Goal: Task Accomplishment & Management: Manage account settings

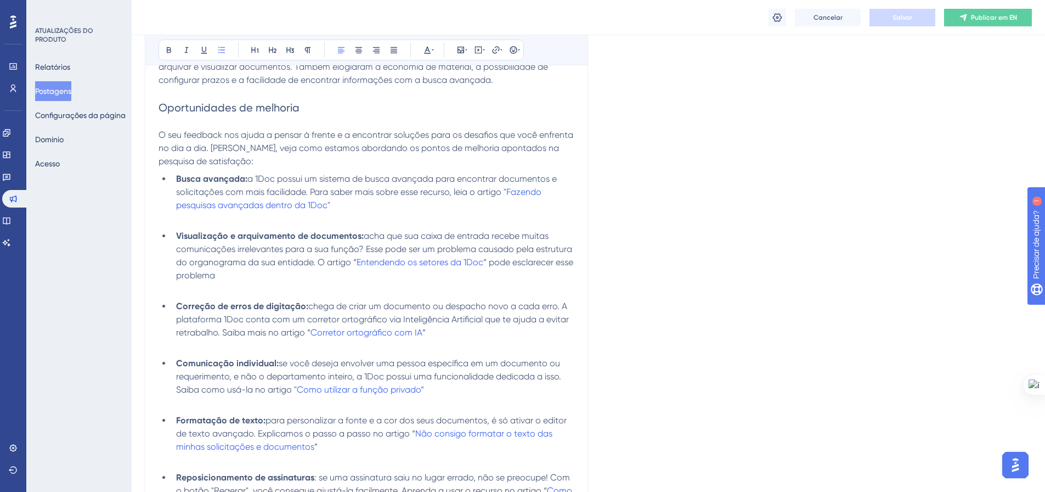
scroll to position [414, 0]
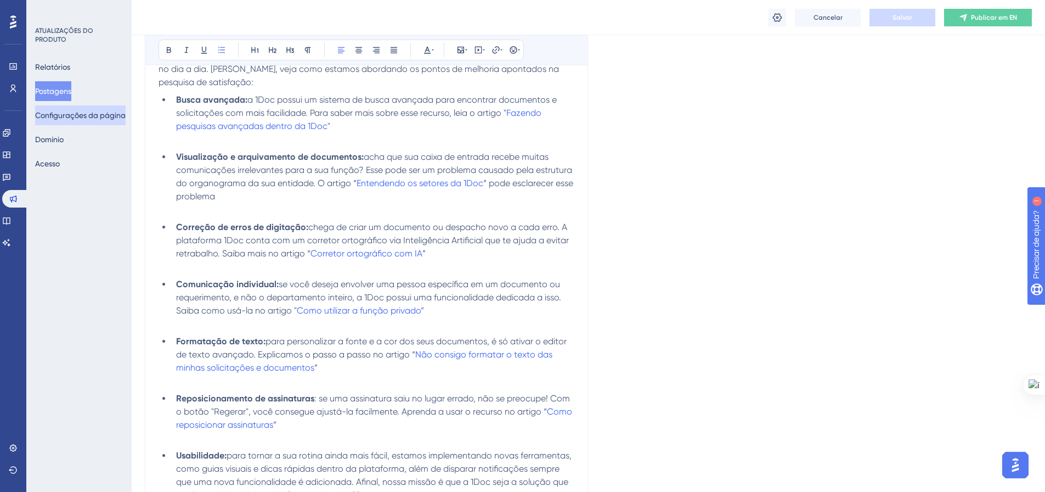
click at [70, 115] on font "Configurações da página" at bounding box center [80, 115] width 91 height 9
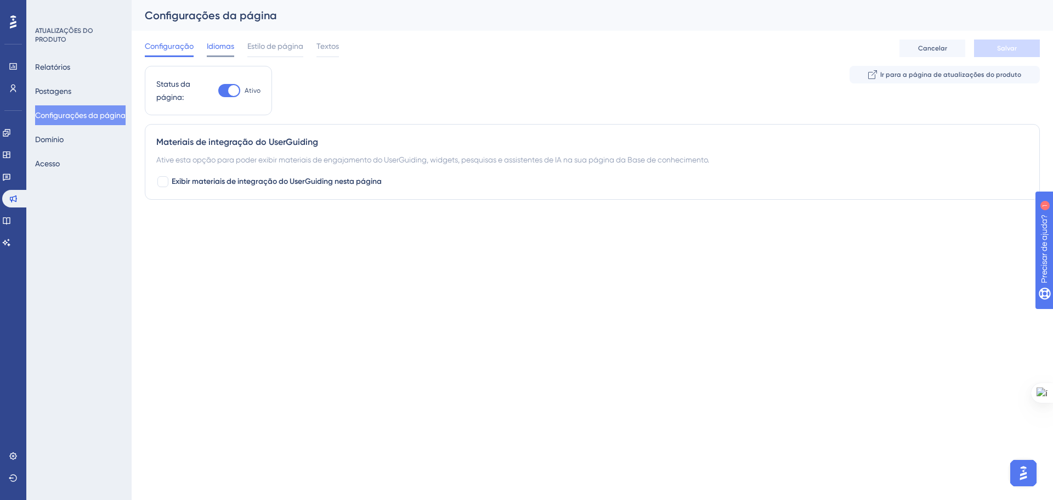
click at [211, 49] on font "Idiomas" at bounding box center [220, 46] width 27 height 9
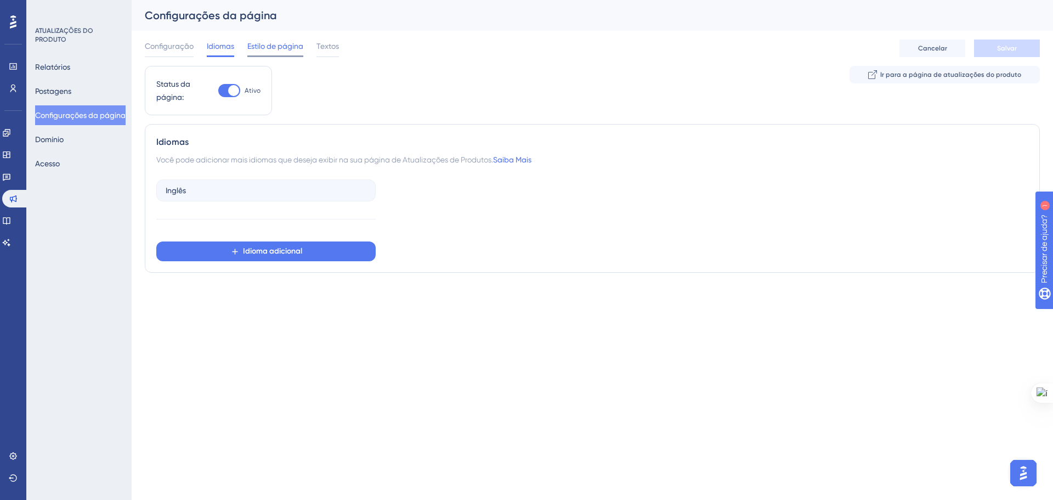
click at [273, 51] on span "Estilo de página" at bounding box center [275, 46] width 56 height 13
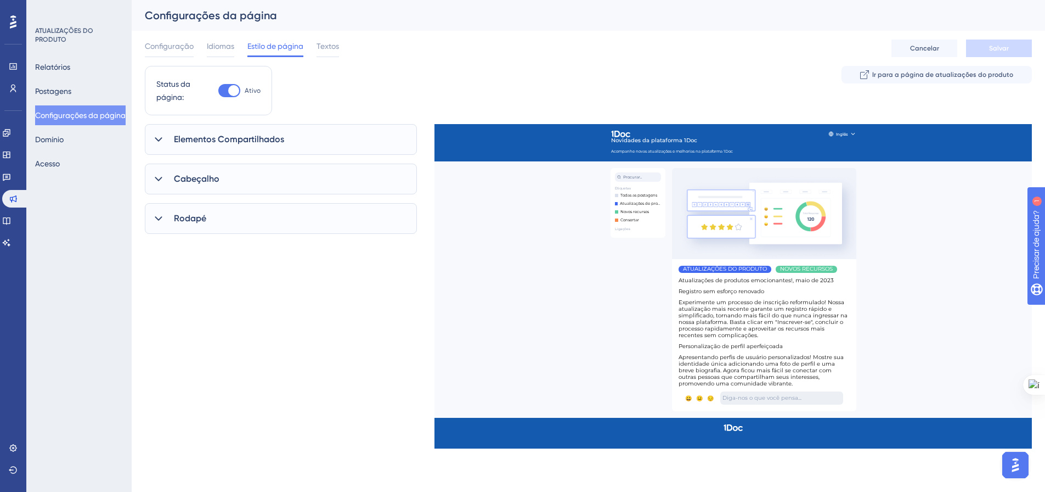
click at [159, 143] on icon at bounding box center [158, 139] width 11 height 11
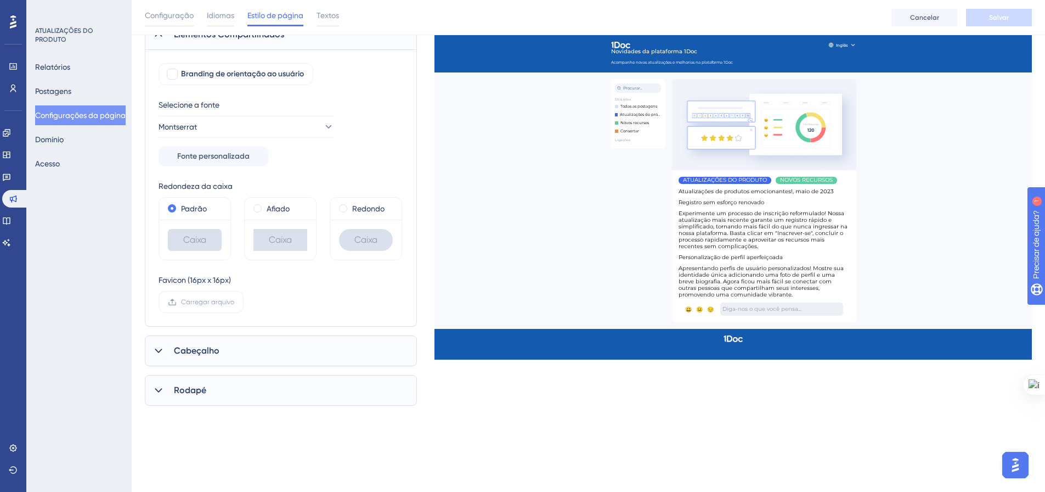
scroll to position [110, 0]
click at [154, 349] on icon at bounding box center [158, 350] width 11 height 11
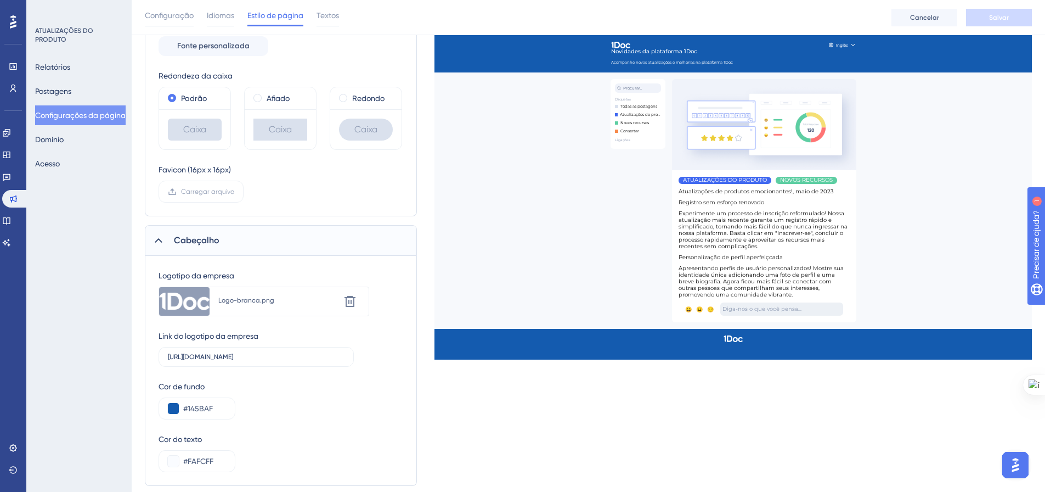
scroll to position [274, 0]
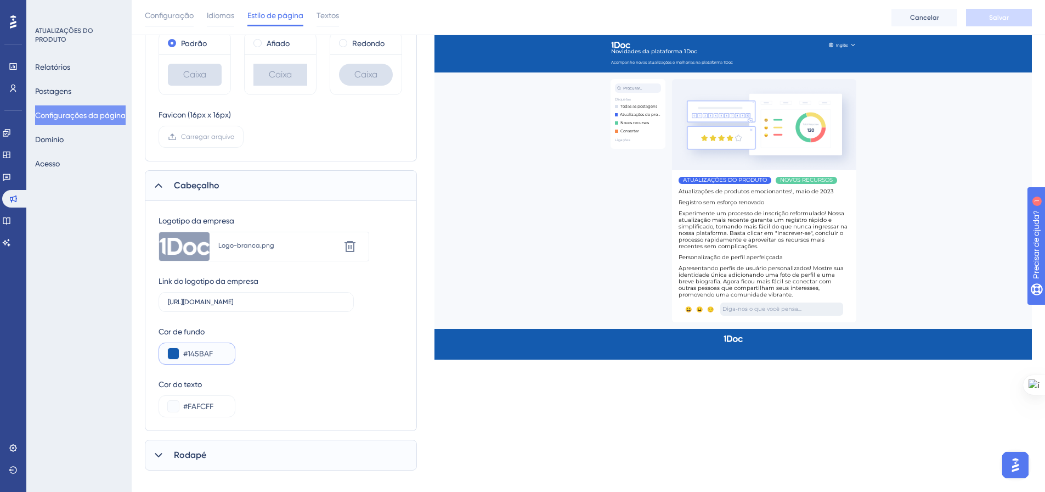
drag, startPoint x: 218, startPoint y: 357, endPoint x: 189, endPoint y: 352, distance: 29.4
click at [189, 353] on input "#145BAF" at bounding box center [204, 353] width 43 height 13
paste input "text"
drag, startPoint x: 191, startPoint y: 351, endPoint x: 182, endPoint y: 352, distance: 9.4
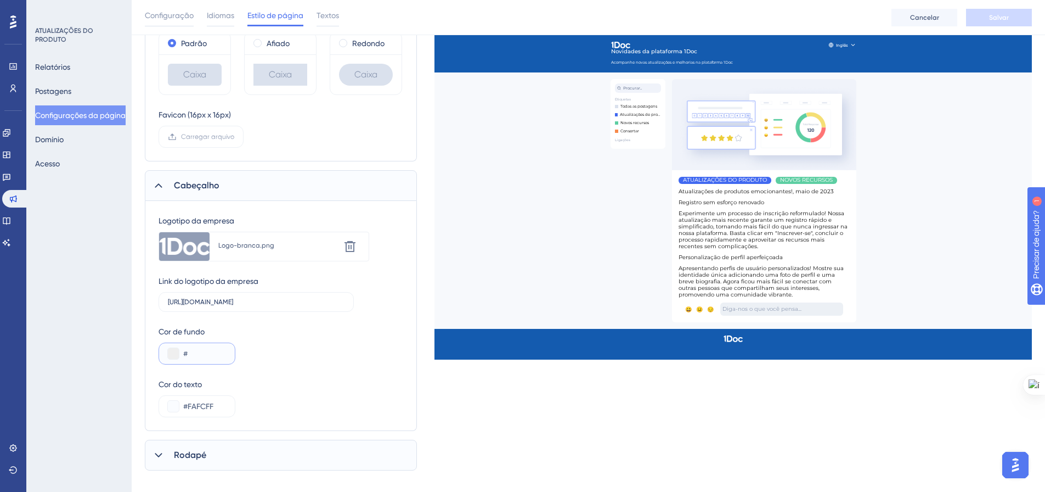
click at [181, 352] on div "#" at bounding box center [197, 353] width 77 height 22
paste input "0058DB"
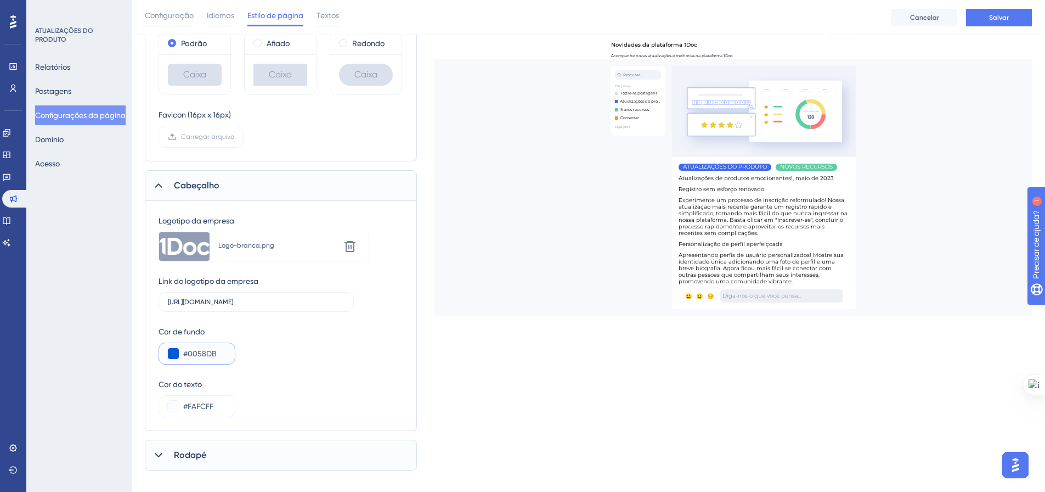
type input "#0058DB"
click at [280, 360] on div "Cor de fundo #0058DB" at bounding box center [281, 345] width 245 height 40
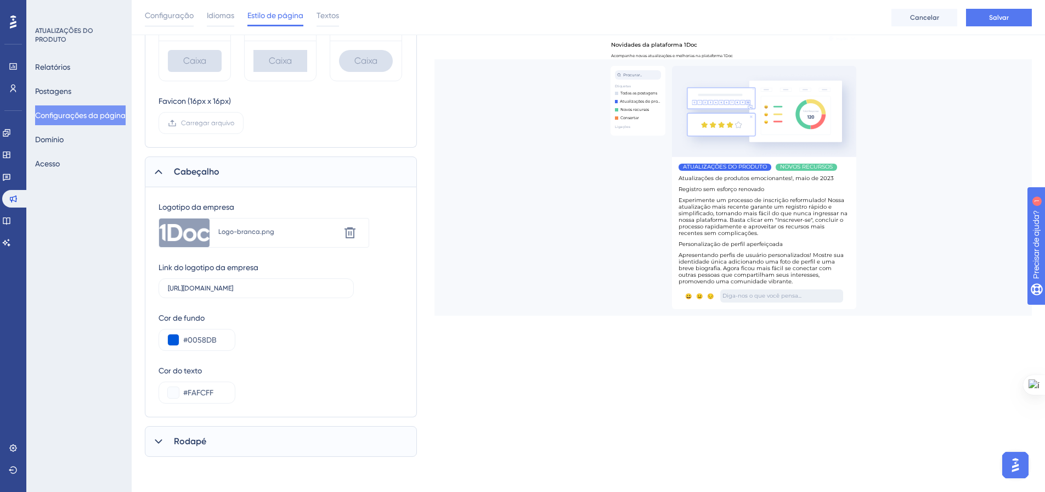
click at [161, 446] on icon at bounding box center [158, 441] width 11 height 11
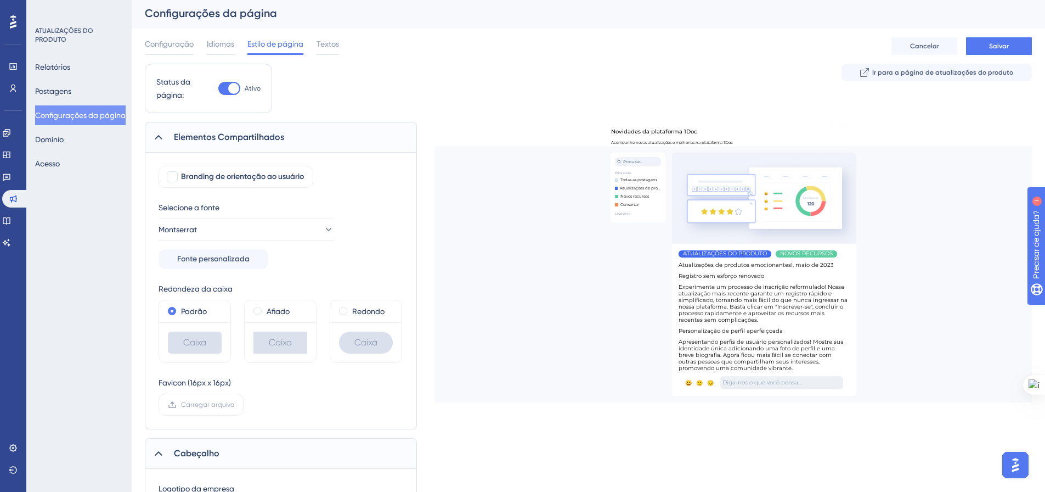
scroll to position [0, 0]
click at [329, 52] on span "Textos" at bounding box center [328, 46] width 22 height 13
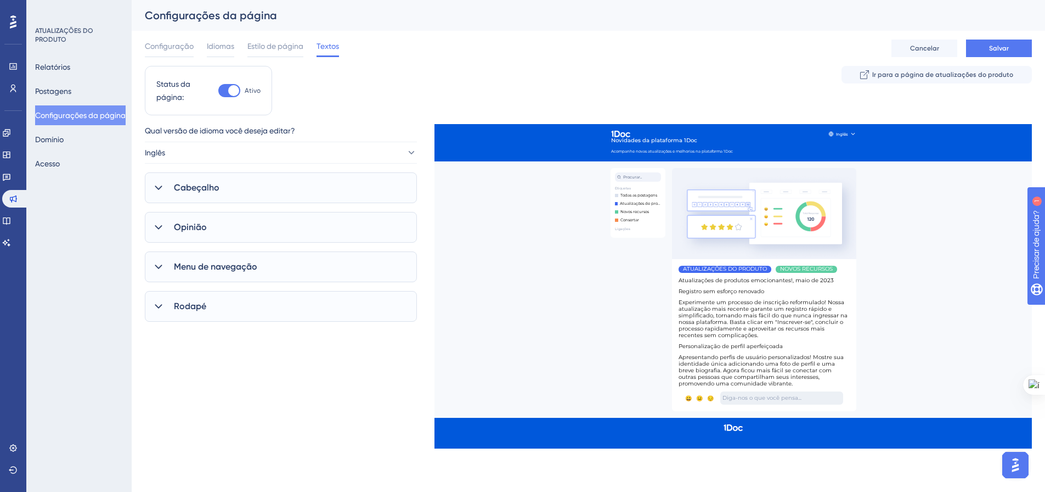
click at [151, 193] on div "Cabeçalho" at bounding box center [281, 187] width 272 height 31
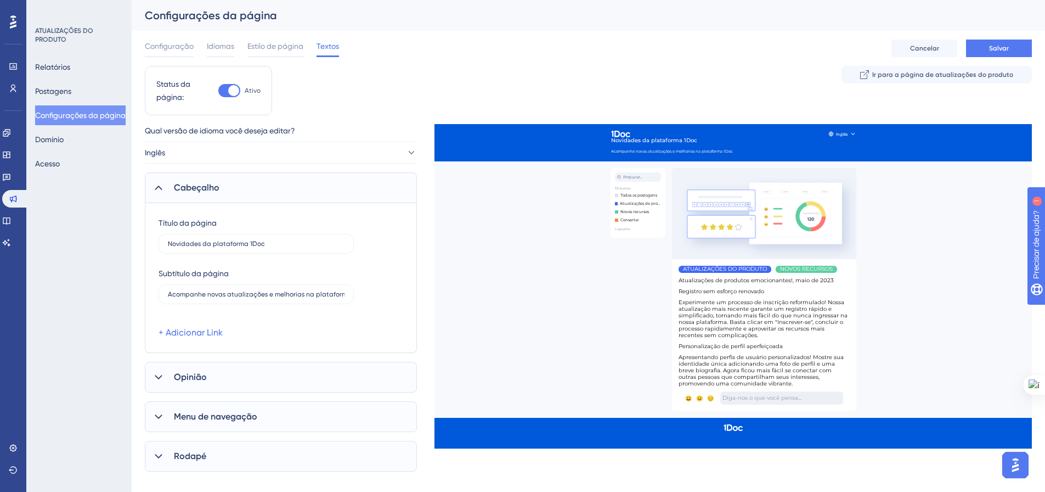
click at [159, 373] on icon at bounding box center [158, 376] width 11 height 11
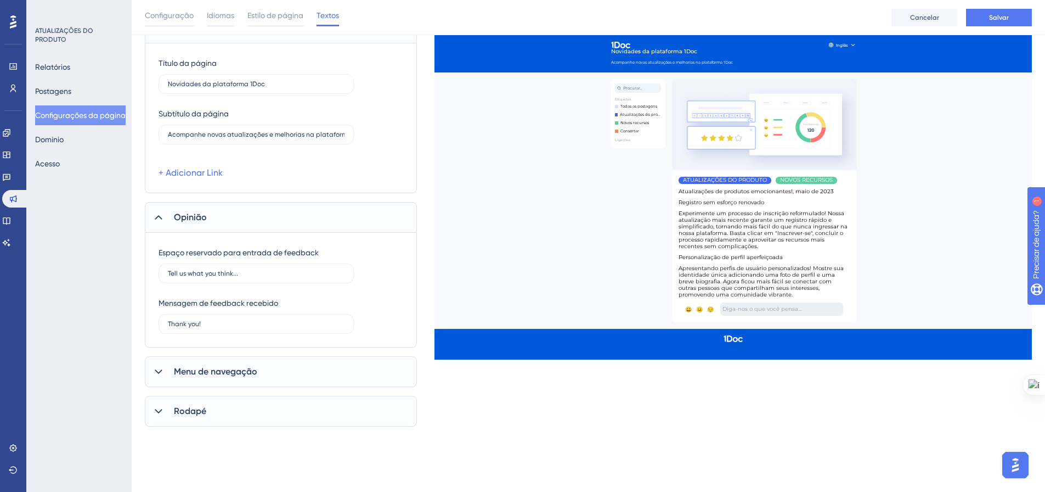
scroll to position [165, 0]
click at [157, 373] on icon at bounding box center [158, 370] width 11 height 11
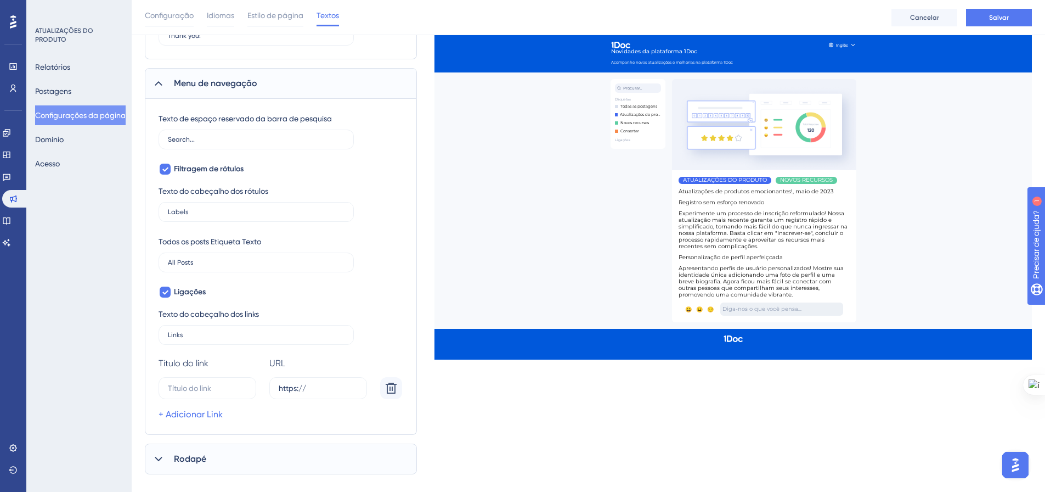
scroll to position [470, 0]
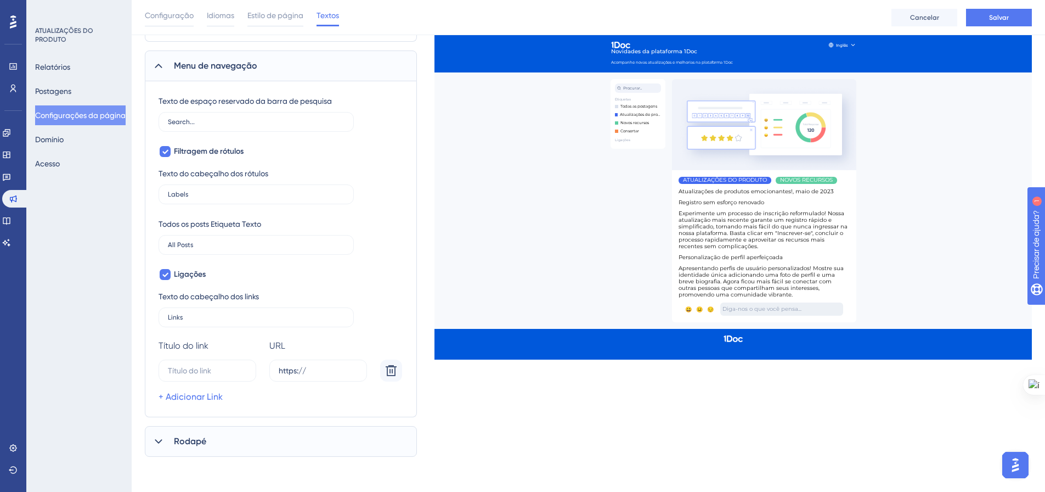
click at [177, 440] on font "Rodapé" at bounding box center [190, 441] width 32 height 10
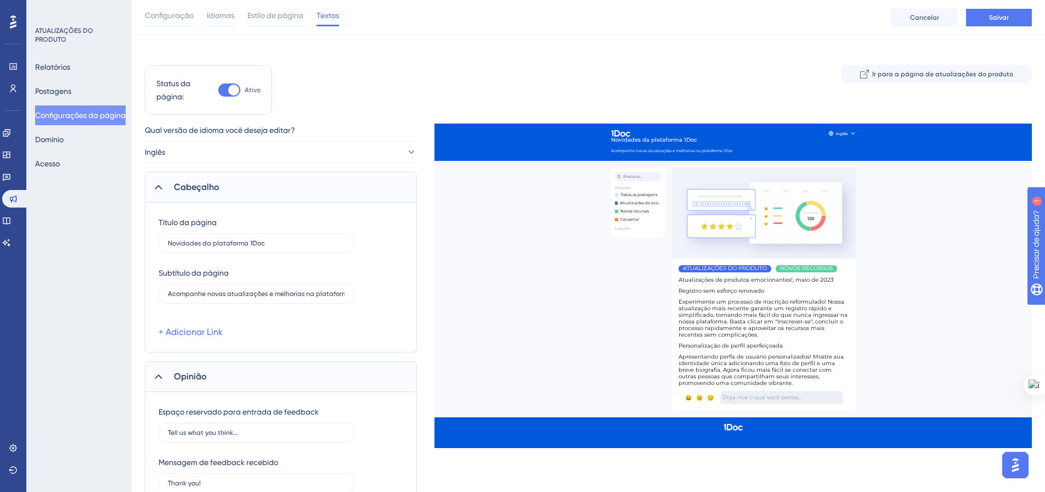
scroll to position [0, 0]
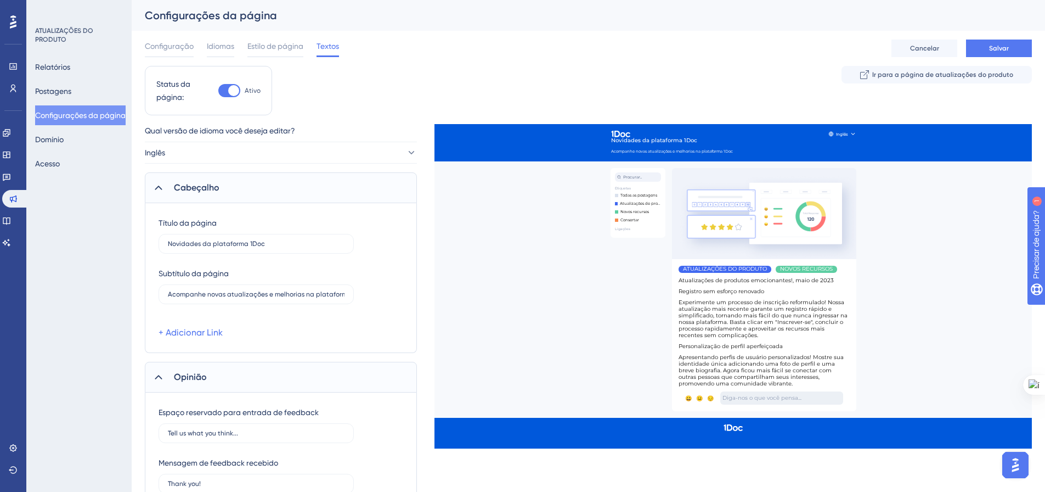
click at [263, 48] on font "Estilo de página" at bounding box center [275, 46] width 56 height 9
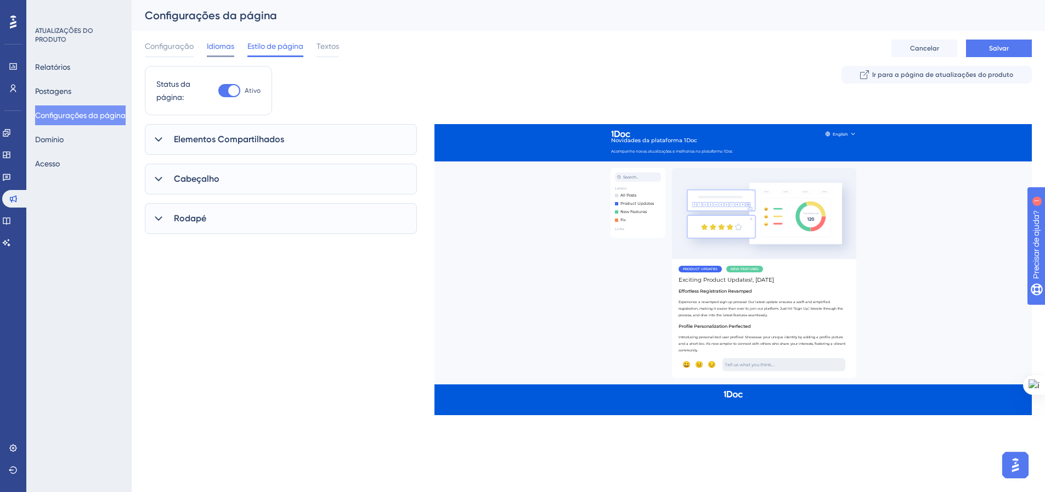
click at [226, 49] on font "Idiomas" at bounding box center [220, 46] width 27 height 9
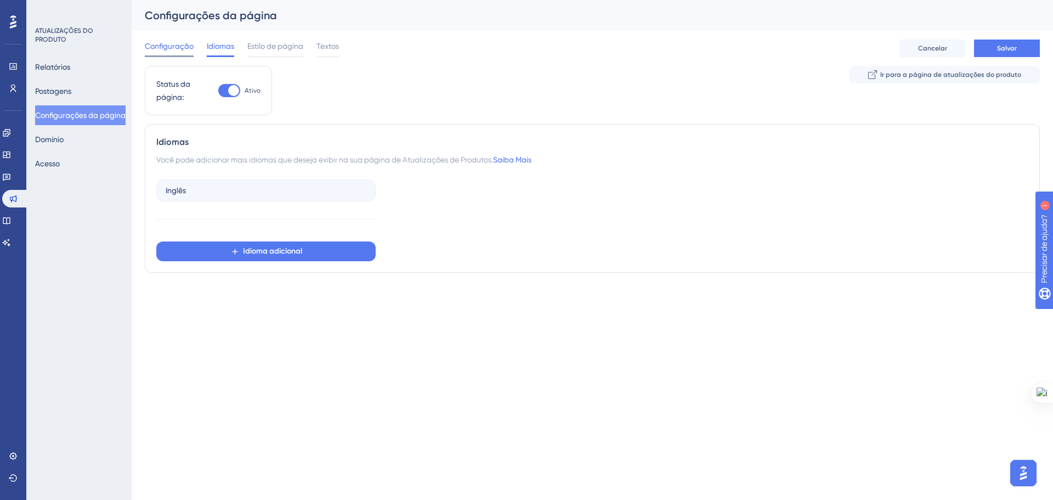
click at [168, 48] on font "Configuração" at bounding box center [169, 46] width 49 height 9
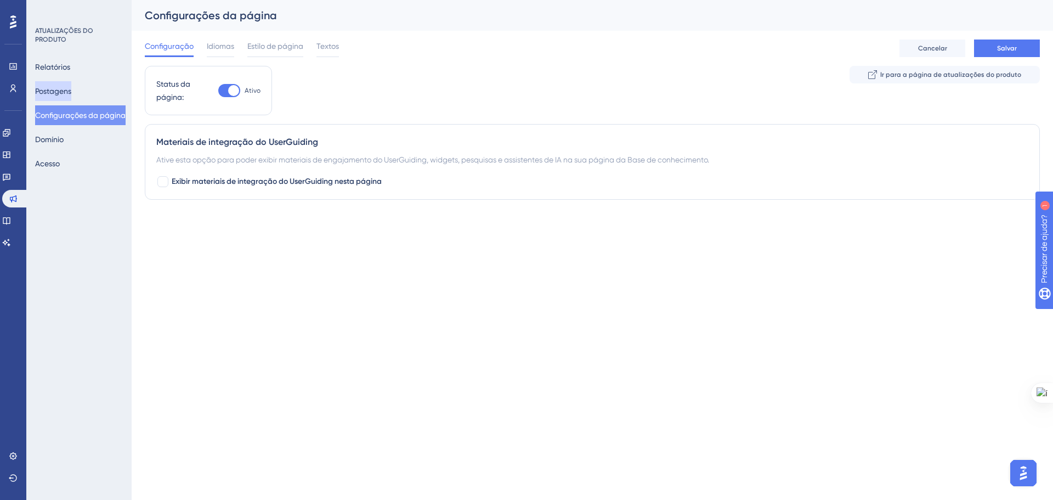
click at [71, 92] on font "Postagens" at bounding box center [53, 91] width 36 height 9
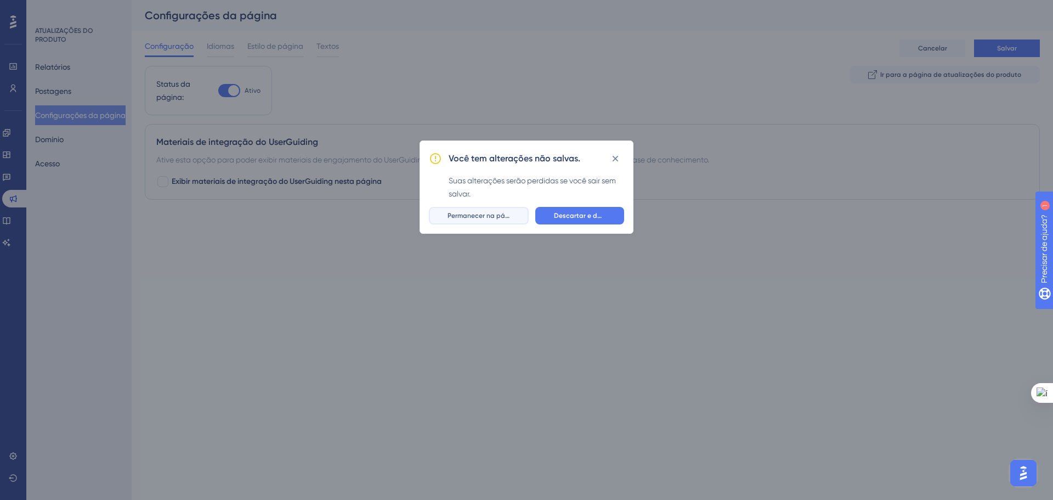
click at [484, 218] on font "Permanecer na página" at bounding box center [484, 216] width 72 height 8
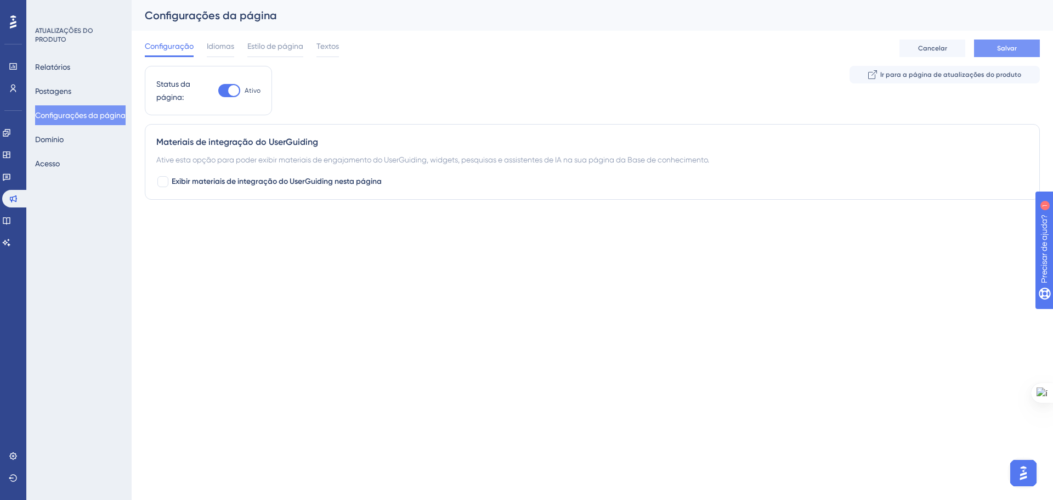
click at [985, 48] on button "Salvar" at bounding box center [1007, 49] width 66 height 18
click at [58, 86] on font "Postagens" at bounding box center [53, 90] width 36 height 13
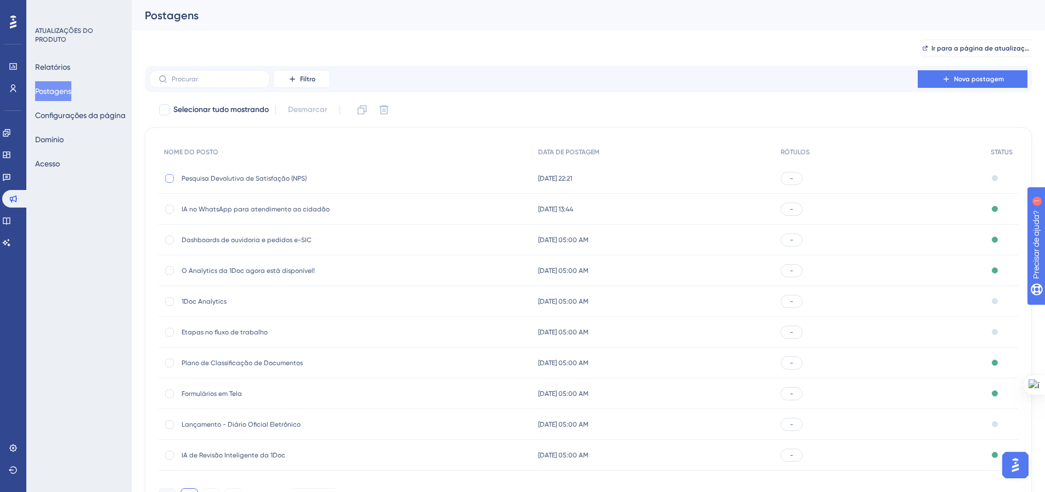
click at [168, 174] on div at bounding box center [169, 178] width 9 height 9
click at [170, 179] on icon at bounding box center [170, 178] width 4 height 3
checkbox input "false"
click at [58, 147] on button "Domínio" at bounding box center [49, 139] width 29 height 20
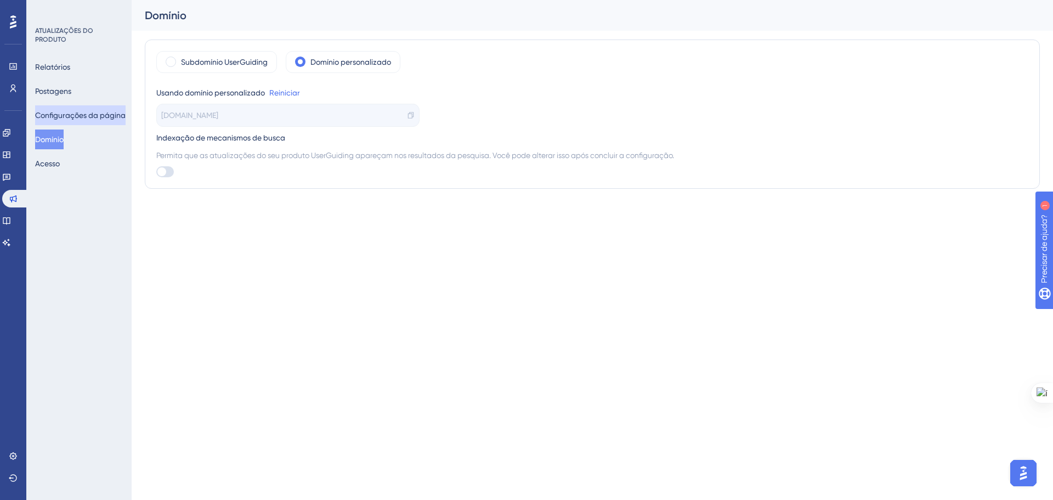
click at [92, 117] on font "Configurações da página" at bounding box center [80, 115] width 91 height 9
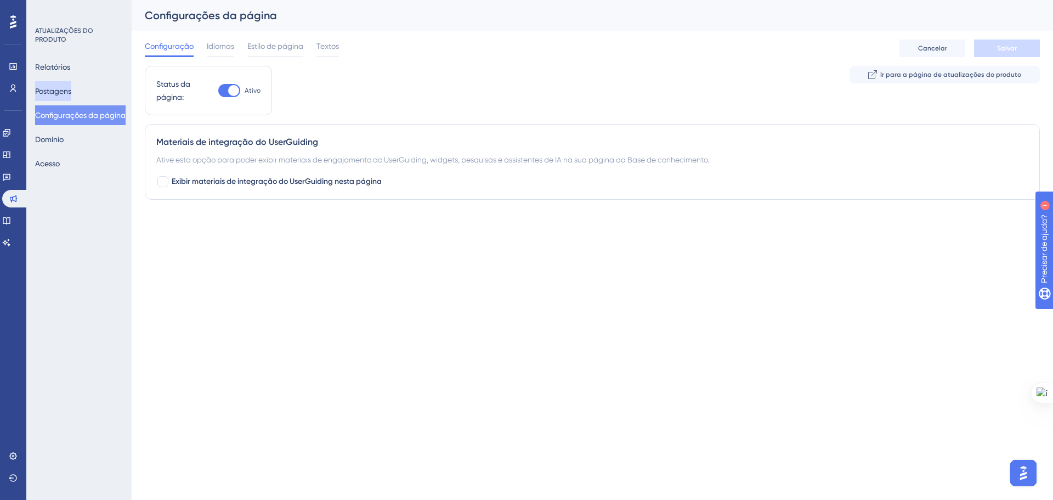
click at [71, 93] on button "Postagens" at bounding box center [53, 91] width 36 height 20
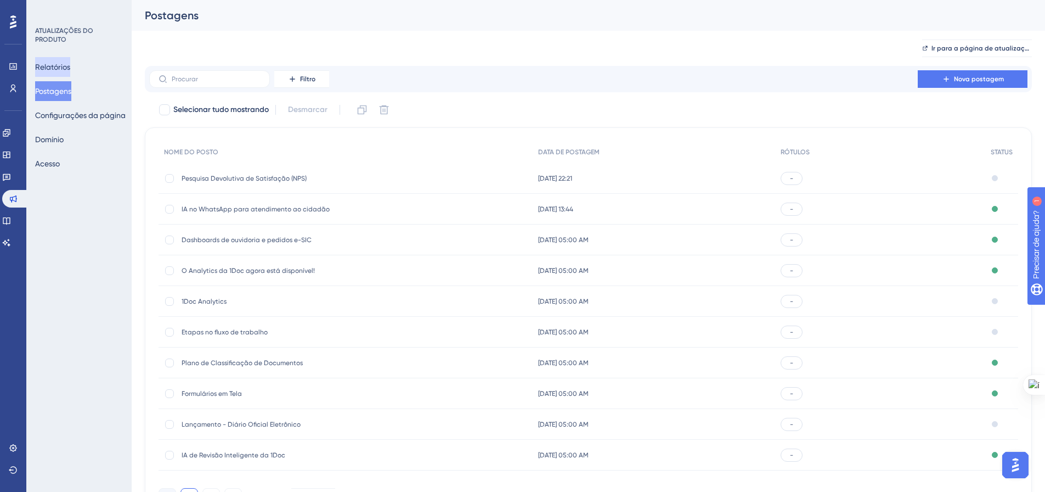
click at [46, 64] on font "Relatórios" at bounding box center [52, 67] width 35 height 9
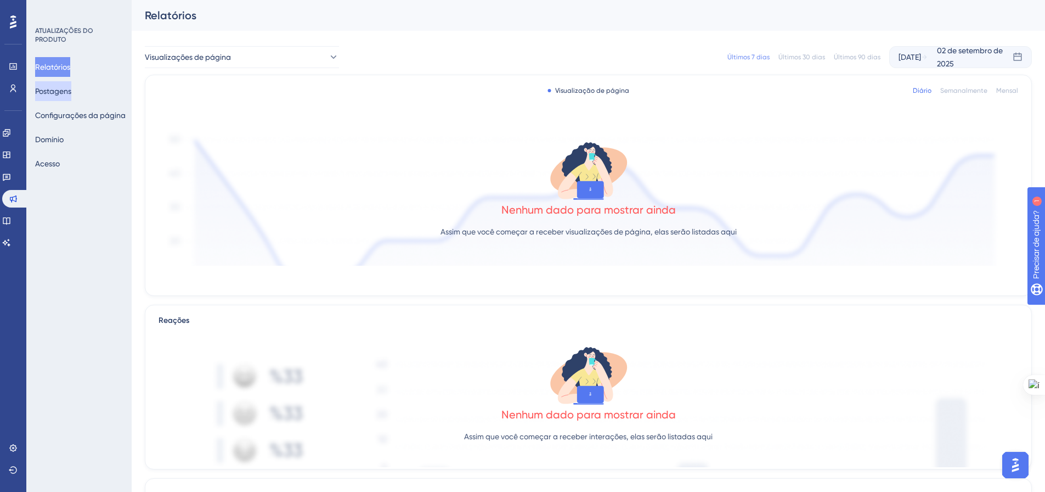
click at [61, 97] on button "Postagens" at bounding box center [53, 91] width 36 height 20
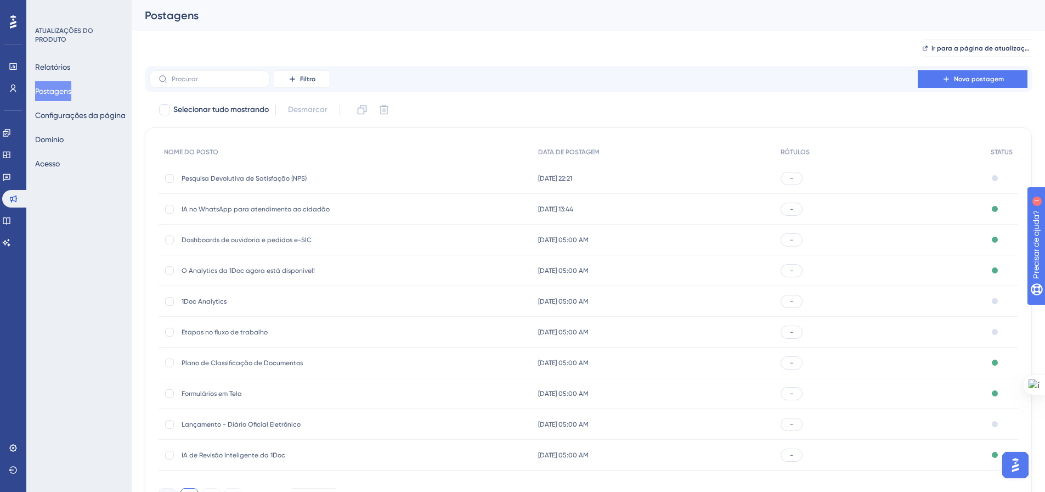
click at [272, 181] on font "Pesquisa Devolutiva de Satisfação (NPS)" at bounding box center [244, 178] width 125 height 8
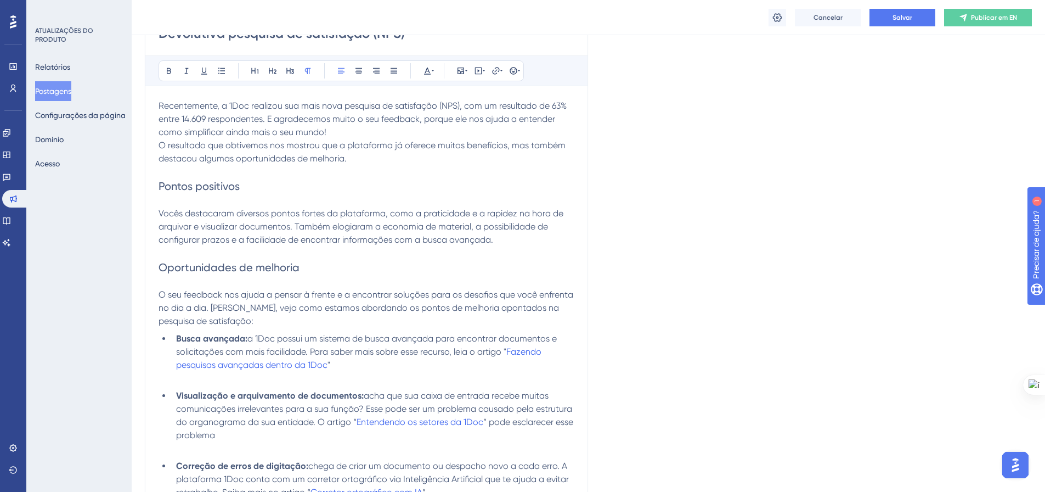
scroll to position [175, 0]
click at [501, 134] on p "Recentemente, a 1Doc realizou sua mais nova pesquisa de satisfação (NPS), com u…" at bounding box center [367, 120] width 416 height 40
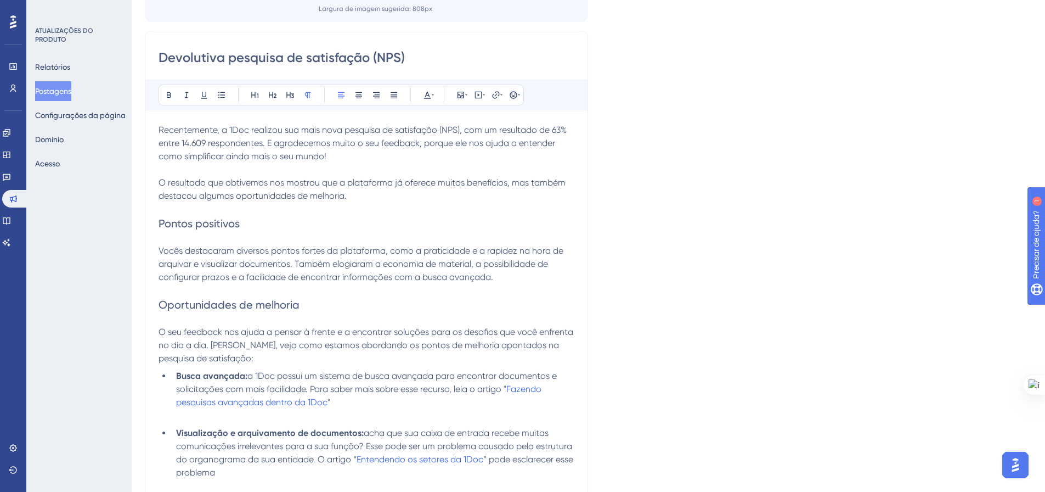
scroll to position [0, 0]
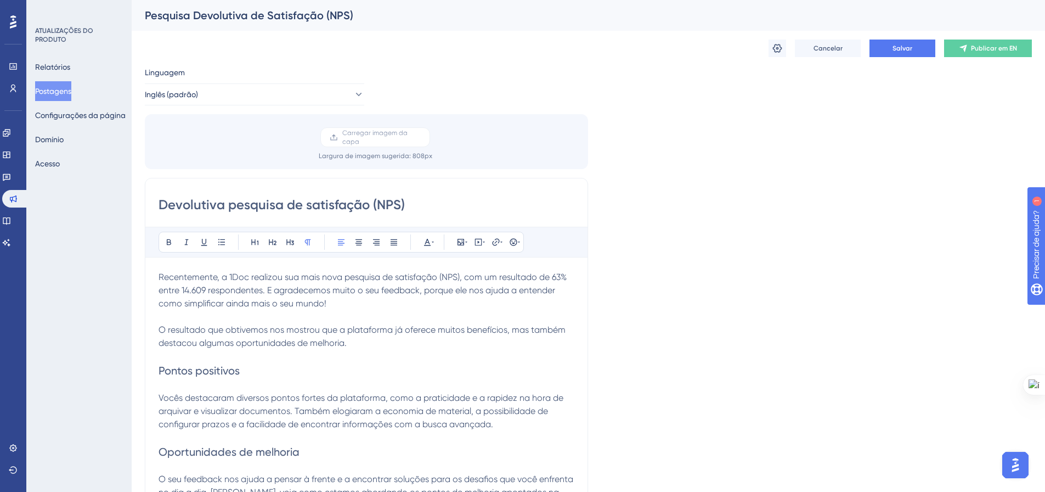
click at [776, 52] on icon at bounding box center [777, 48] width 11 height 11
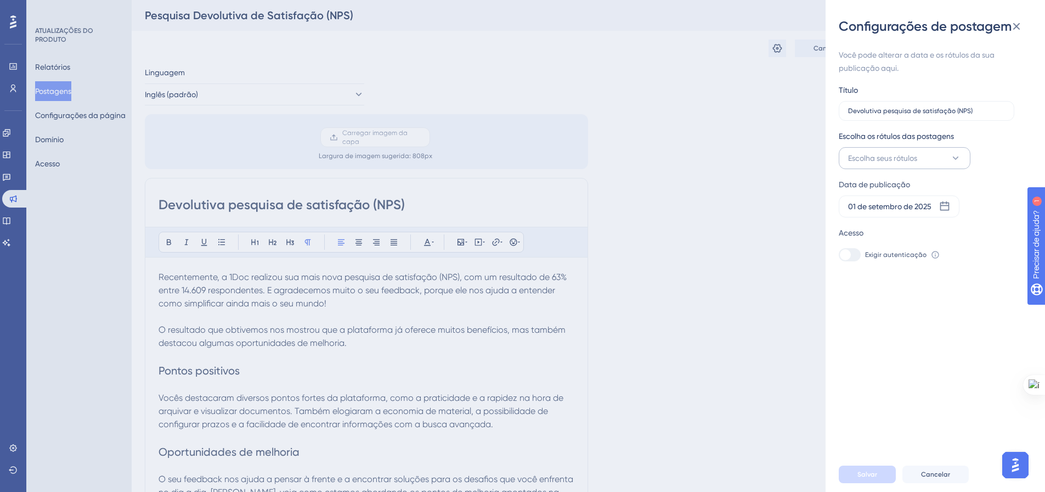
click at [957, 161] on icon at bounding box center [955, 158] width 11 height 11
click at [902, 297] on font "Gerenciar rótulos" at bounding box center [897, 297] width 61 height 9
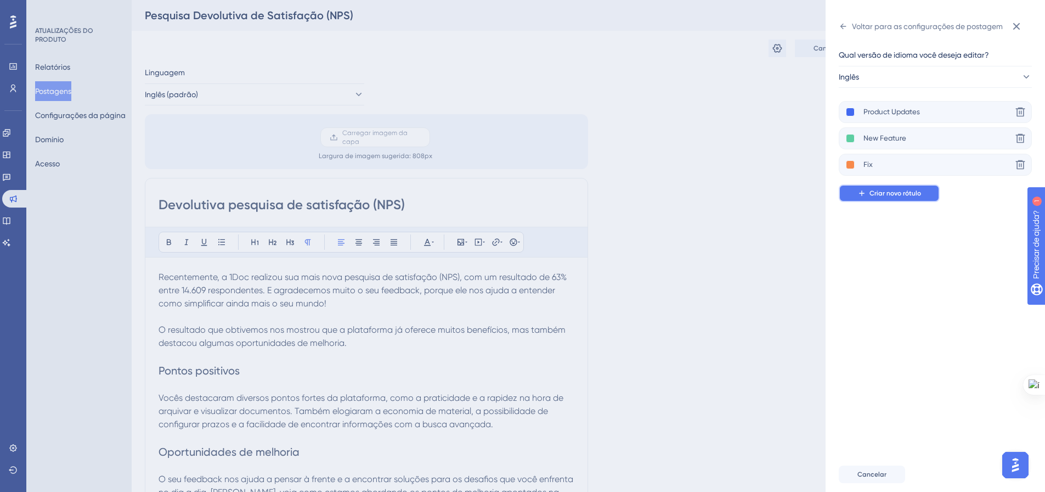
click at [918, 193] on font "Criar novo rótulo" at bounding box center [896, 193] width 52 height 8
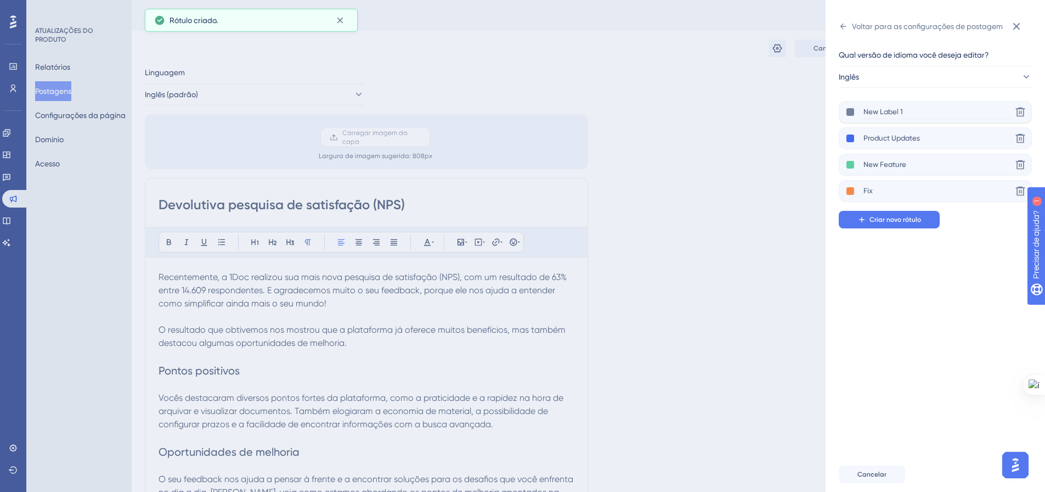
click at [907, 113] on input "New Label 1" at bounding box center [938, 112] width 148 height 14
drag, startPoint x: 906, startPoint y: 112, endPoint x: 856, endPoint y: 114, distance: 49.4
click at [856, 114] on div "New Label 1" at bounding box center [929, 112] width 166 height 14
drag, startPoint x: 865, startPoint y: 111, endPoint x: 900, endPoint y: 112, distance: 34.6
click at [900, 112] on input "New Label 1" at bounding box center [938, 112] width 148 height 14
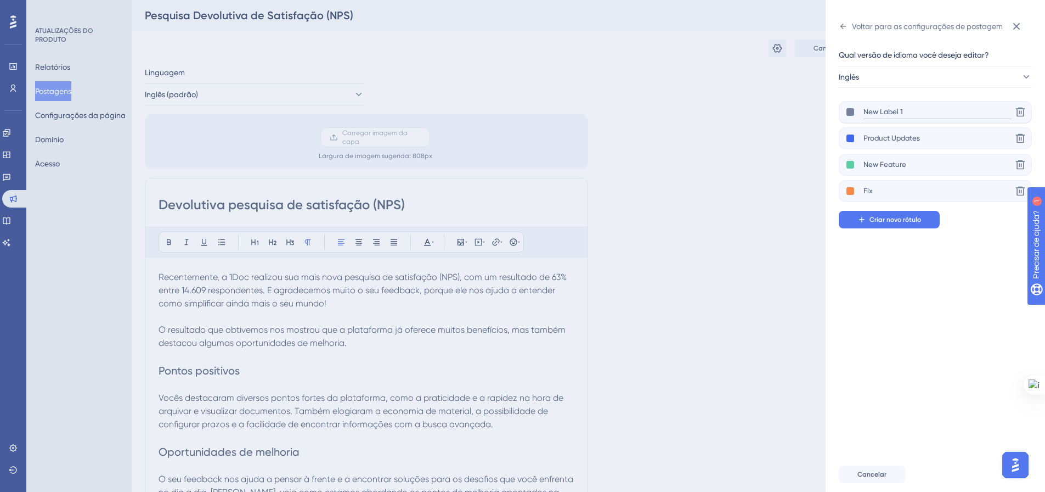
click at [900, 112] on input "New Label 1" at bounding box center [938, 112] width 148 height 14
click at [850, 113] on button at bounding box center [850, 112] width 9 height 9
click at [859, 130] on div at bounding box center [859, 133] width 9 height 9
click at [929, 303] on div "Qual versão de idioma você deseja editar? Inglês New Label 1 Excluir Product Up…" at bounding box center [940, 245] width 202 height 421
click at [850, 114] on button at bounding box center [850, 112] width 9 height 9
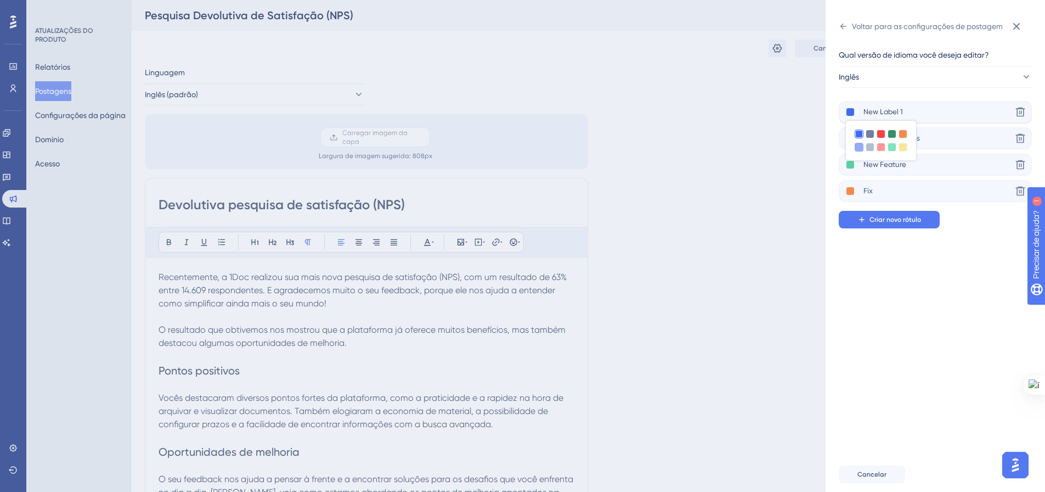
click at [861, 148] on div at bounding box center [859, 147] width 9 height 9
click at [862, 296] on div "Qual versão de idioma você deseja editar? Inglês New Label 1 Excluir Product Up…" at bounding box center [940, 245] width 202 height 421
click at [905, 112] on input "New Label 1" at bounding box center [938, 112] width 148 height 14
drag, startPoint x: 905, startPoint y: 110, endPoint x: 881, endPoint y: 110, distance: 24.1
click at [881, 110] on input "New Label 1" at bounding box center [938, 112] width 148 height 14
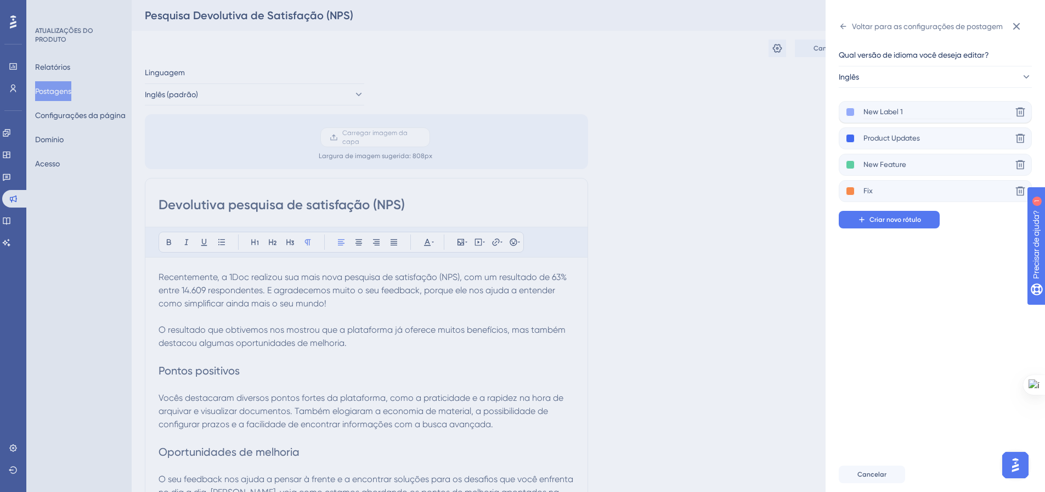
click at [901, 114] on input "New Label 1" at bounding box center [938, 112] width 148 height 14
click at [905, 112] on input "New Label 1" at bounding box center [938, 112] width 148 height 14
click at [890, 114] on input "New Label 1" at bounding box center [938, 112] width 148 height 14
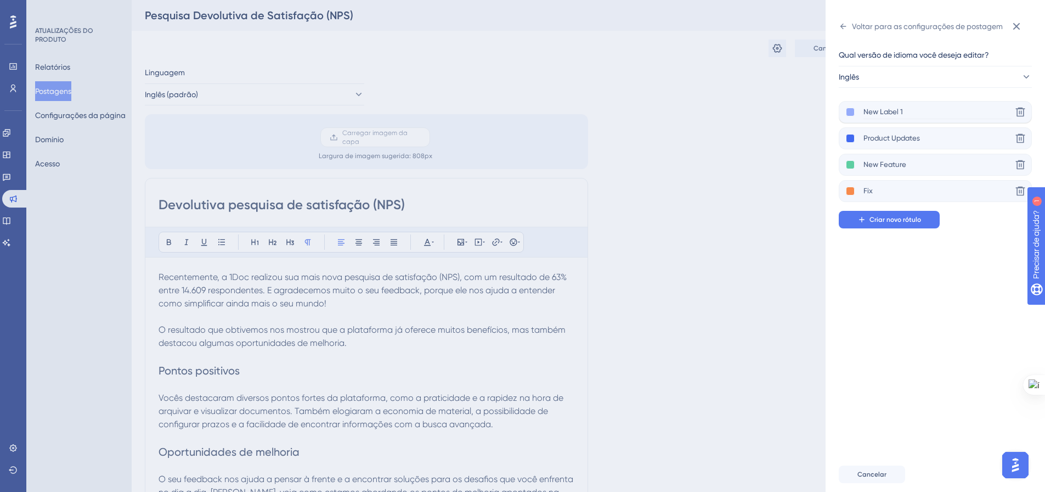
click at [873, 114] on input "New Label 1" at bounding box center [938, 112] width 148 height 14
drag, startPoint x: 893, startPoint y: 108, endPoint x: 909, endPoint y: 114, distance: 16.8
click at [909, 114] on input "New Label 1" at bounding box center [938, 112] width 148 height 14
drag, startPoint x: 909, startPoint y: 114, endPoint x: 880, endPoint y: 114, distance: 29.1
click at [880, 114] on input "New Label 1" at bounding box center [938, 112] width 148 height 14
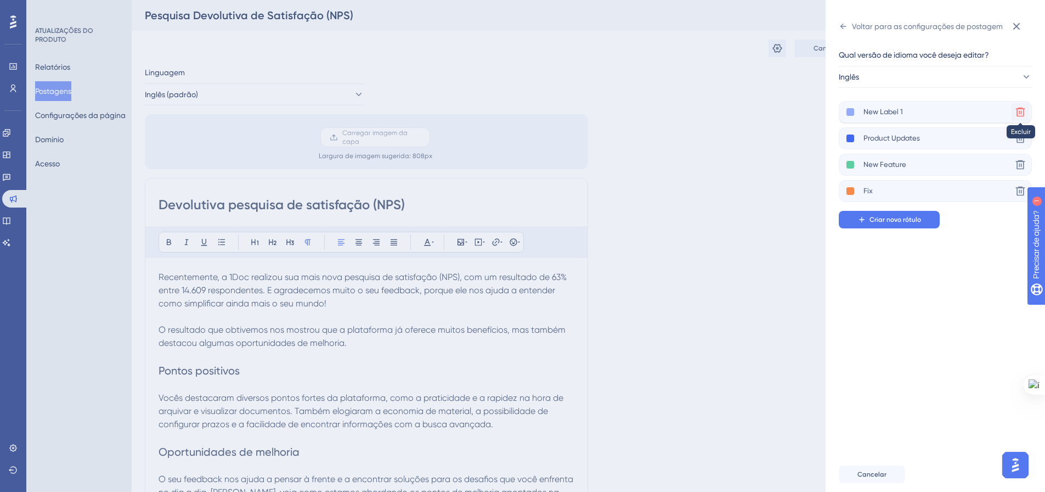
click at [1019, 107] on icon at bounding box center [1020, 111] width 11 height 11
click at [1022, 110] on icon at bounding box center [1020, 111] width 11 height 11
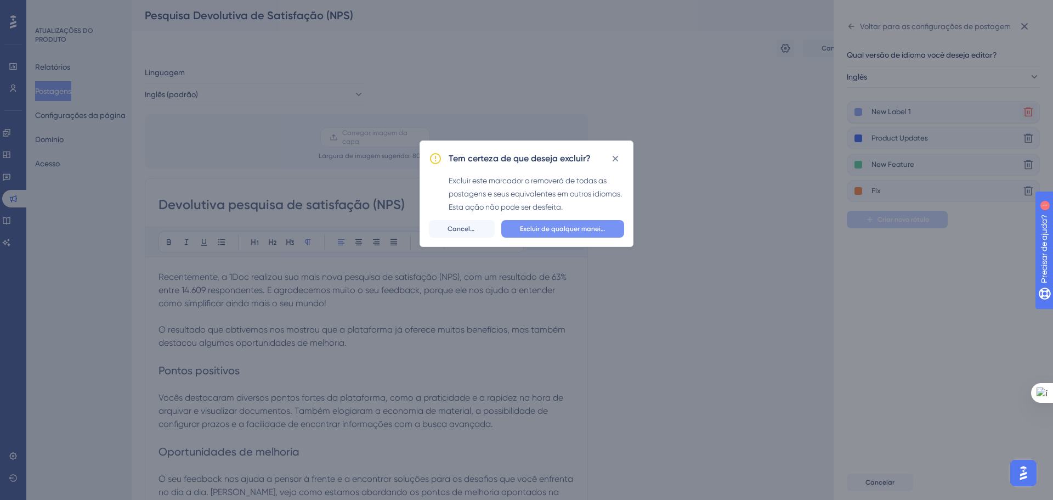
click at [594, 224] on span "Excluir de qualquer maneira" at bounding box center [563, 228] width 86 height 9
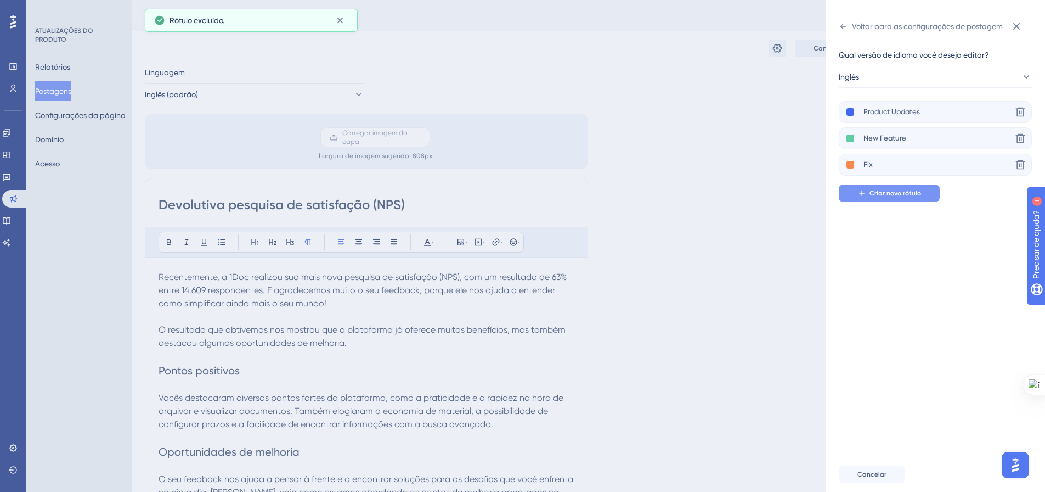
click at [864, 193] on icon at bounding box center [862, 193] width 9 height 9
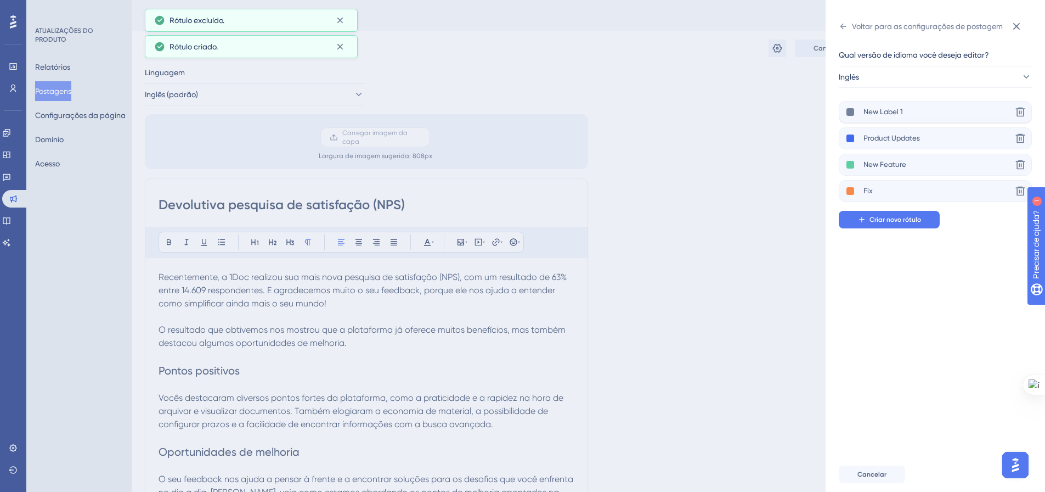
click at [879, 110] on input "New Label 1" at bounding box center [938, 112] width 148 height 14
click at [881, 115] on input "New Label 1" at bounding box center [938, 112] width 148 height 14
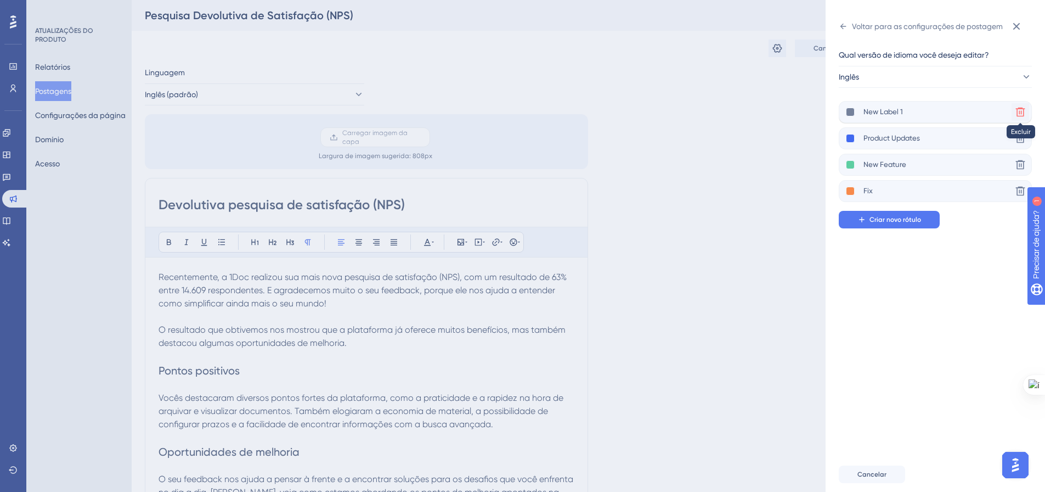
click at [1023, 114] on icon at bounding box center [1020, 112] width 9 height 9
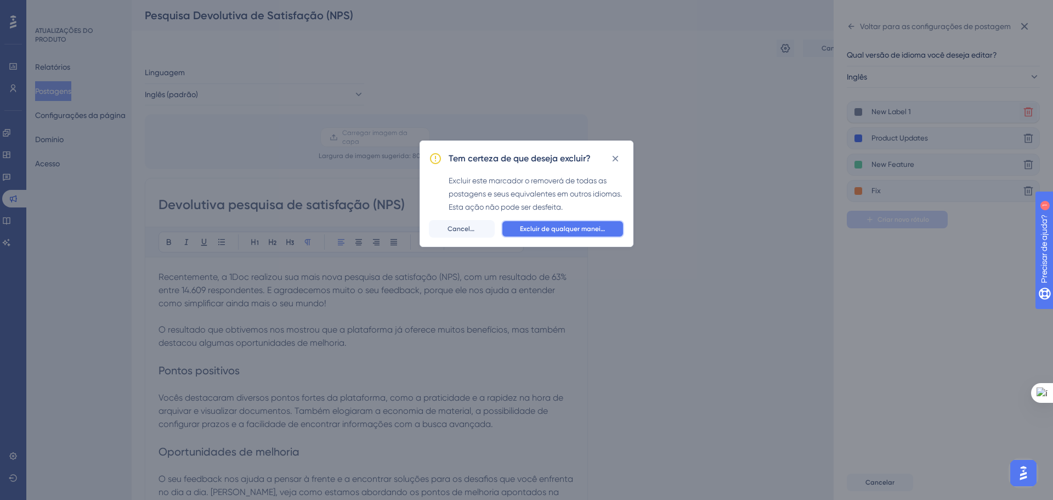
click at [593, 233] on span "Excluir de qualquer maneira" at bounding box center [563, 228] width 86 height 9
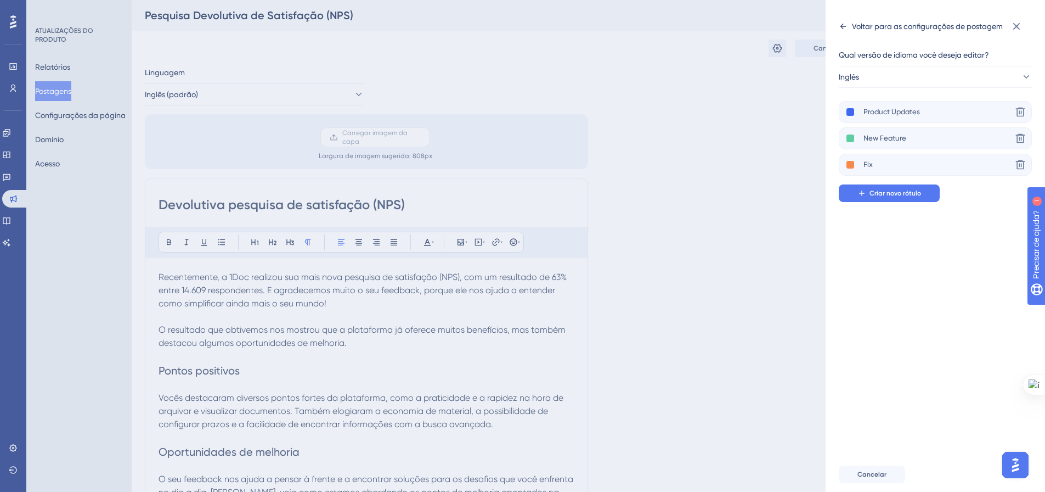
click at [848, 22] on div "Voltar para as configurações de postagem" at bounding box center [921, 27] width 164 height 18
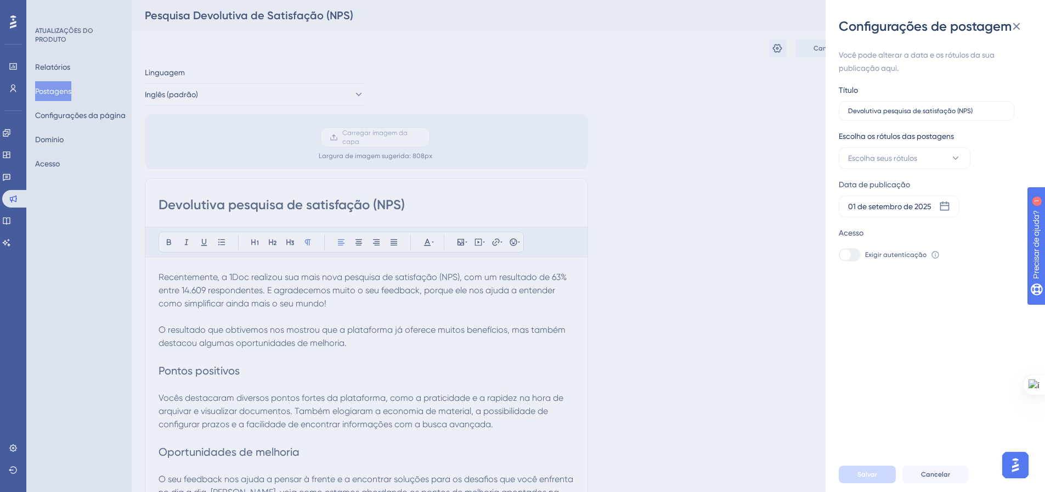
drag, startPoint x: 1016, startPoint y: 24, endPoint x: 927, endPoint y: 84, distance: 108.2
click at [1016, 24] on icon at bounding box center [1016, 26] width 13 height 13
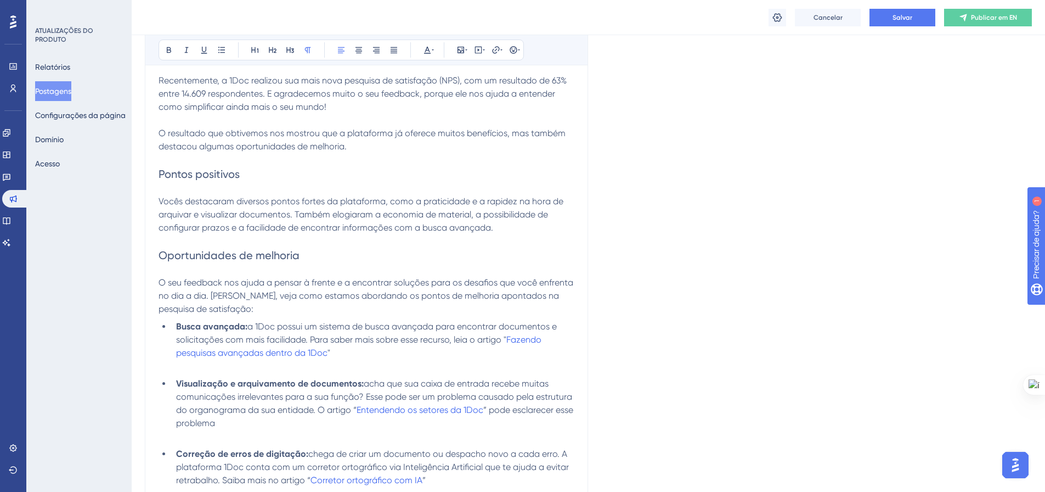
scroll to position [219, 0]
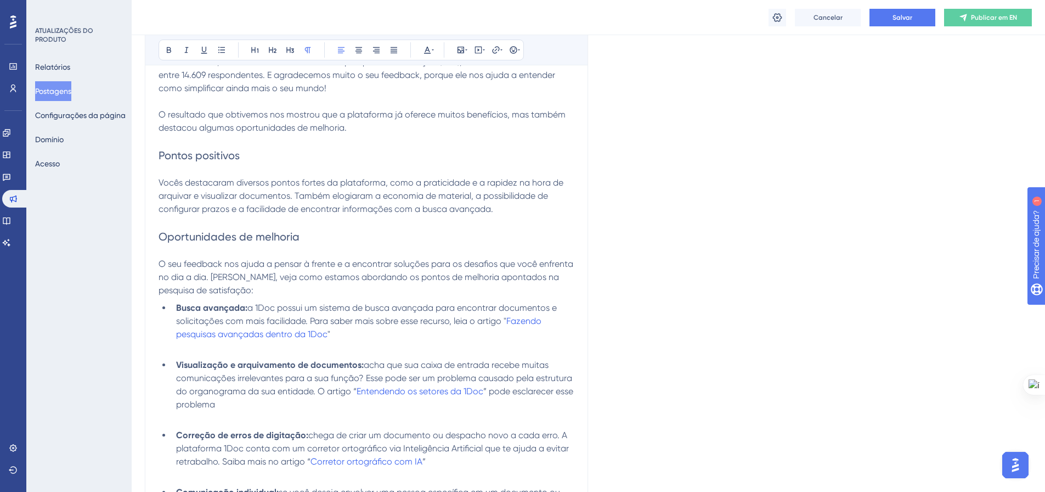
click at [302, 292] on p "O seu feedback nos ajuda a pensar à frente e a encontrar soluções para os desaf…" at bounding box center [367, 277] width 416 height 40
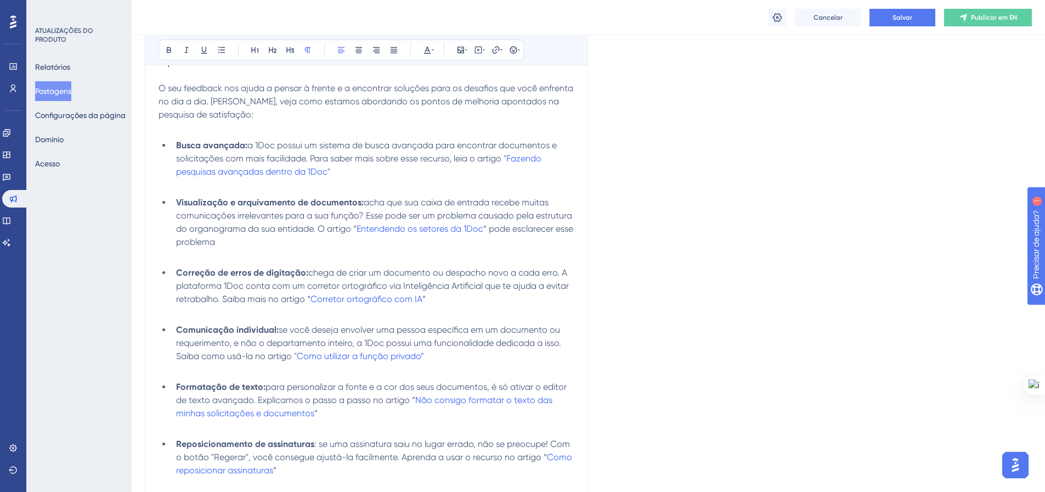
scroll to position [439, 0]
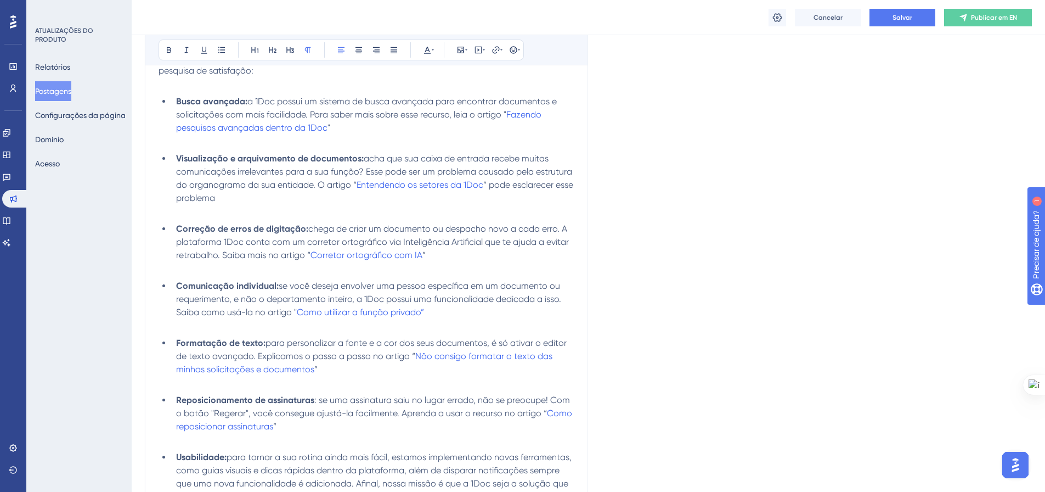
click at [207, 211] on p at bounding box center [367, 211] width 416 height 13
click at [185, 274] on p at bounding box center [367, 268] width 416 height 13
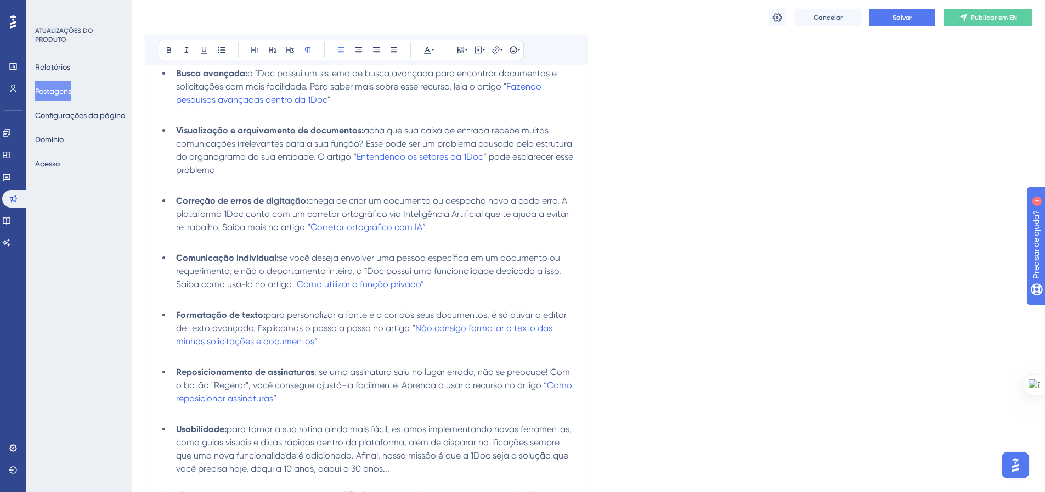
scroll to position [494, 0]
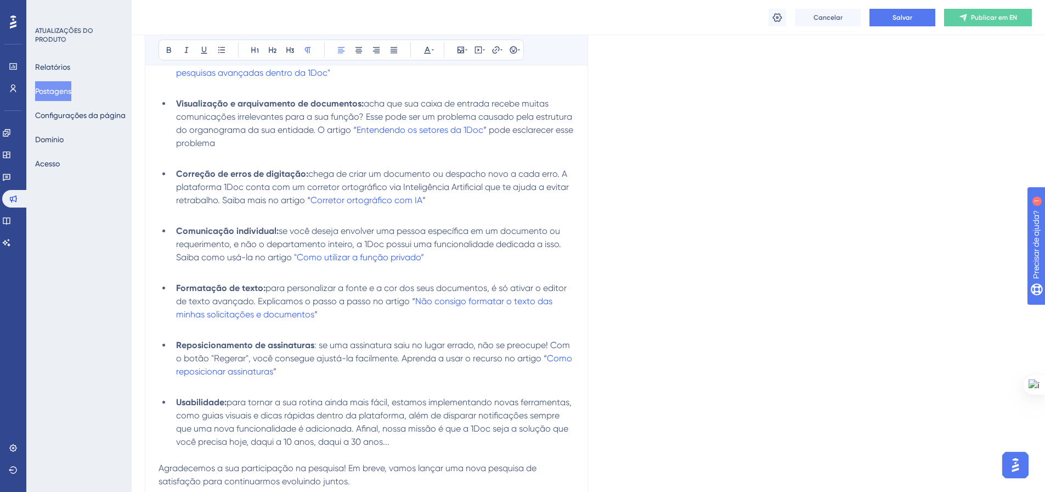
click at [318, 233] on span "se você deseja envolver uma pessoa específica em um documento ou requerimento, …" at bounding box center [369, 243] width 387 height 37
click at [398, 242] on span "se você quer envolver uma pessoa específica em um documento ou requerimento, e …" at bounding box center [369, 243] width 387 height 37
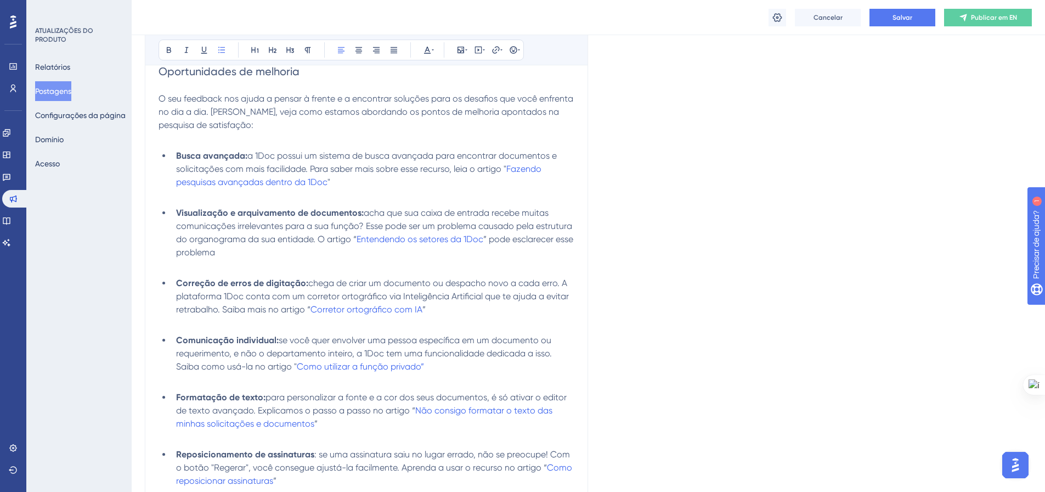
scroll to position [384, 0]
click at [356, 229] on span "acha que sua caixa de entrada recebe muitas comunicações irrelevantes para a su…" at bounding box center [375, 226] width 398 height 37
click at [366, 223] on span "acha que sua caixa de entrada recebe muitas comunicações irrelevantes para a su…" at bounding box center [375, 226] width 398 height 37
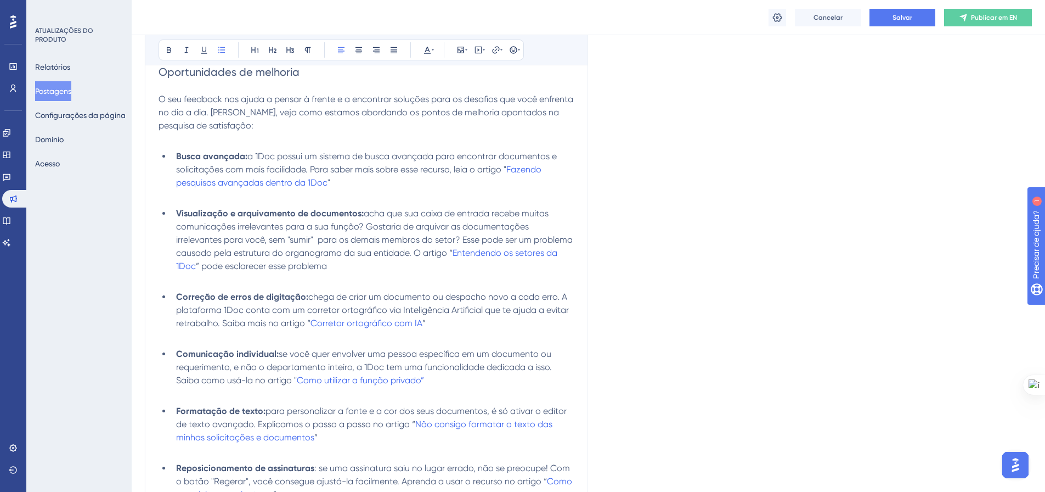
click at [284, 244] on span "acha que sua caixa de entrada recebe muitas comunicações irrelevantes para a su…" at bounding box center [375, 233] width 399 height 50
click at [523, 239] on span "acha que sua caixa de entrada recebe muitas comunicações irrelevantes para a su…" at bounding box center [370, 233] width 388 height 50
click at [229, 251] on span "acha que sua caixa de entrada recebe muitas comunicações irrelevantes para a su…" at bounding box center [372, 233] width 392 height 50
drag, startPoint x: 531, startPoint y: 240, endPoint x: 568, endPoint y: 241, distance: 37.9
click at [568, 241] on li "Visualização e arquivamento de documentos: acha que sua caixa de entrada recebe…" at bounding box center [373, 240] width 403 height 66
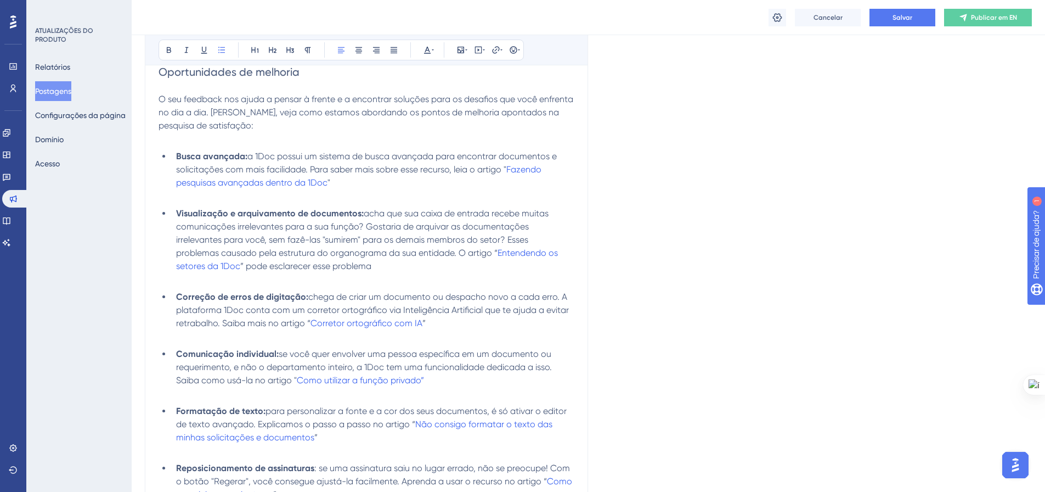
click at [219, 256] on span "acha que sua caixa de entrada recebe muitas comunicações irrelevantes para a su…" at bounding box center [363, 233] width 375 height 50
click at [294, 254] on span "acha que sua caixa de entrada recebe muitas comunicações irrelevantes para a su…" at bounding box center [363, 239] width 375 height 63
click at [241, 252] on span "acha que sua caixa de entrada recebe muitas comunicações irrelevantes para a su…" at bounding box center [363, 239] width 375 height 63
click at [465, 274] on p at bounding box center [367, 279] width 416 height 13
drag, startPoint x: 365, startPoint y: 225, endPoint x: 459, endPoint y: 228, distance: 93.8
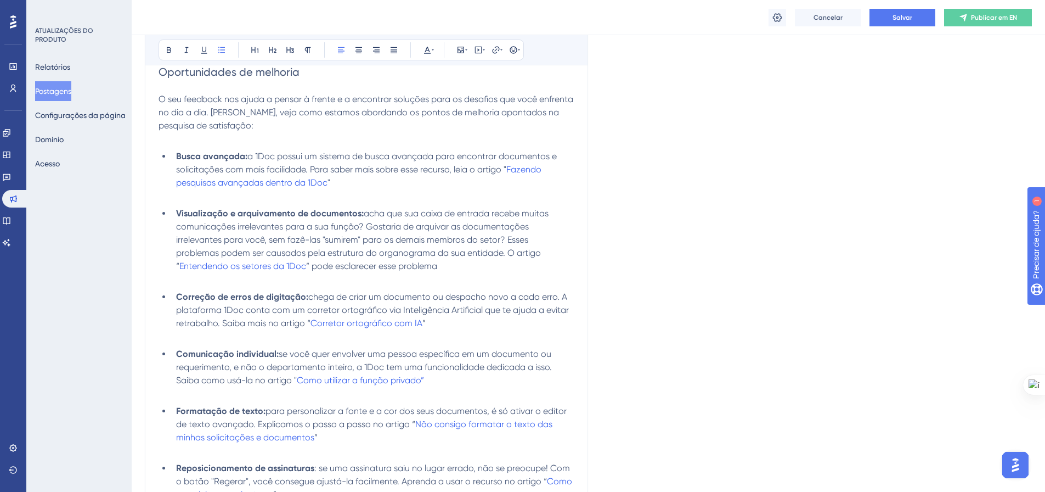
click at [459, 228] on span "acha que sua caixa de entrada recebe muitas comunicações irrelevantes para a su…" at bounding box center [363, 239] width 375 height 63
drag, startPoint x: 268, startPoint y: 243, endPoint x: 311, endPoint y: 243, distance: 42.8
click at [311, 243] on span "acha que sua caixa de entrada recebe muitas comunicações irrelevantes para a su…" at bounding box center [363, 239] width 375 height 63
click at [302, 243] on span "acha que sua caixa de entrada recebe muitas comunicações irrelevantes para a su…" at bounding box center [363, 239] width 375 height 63
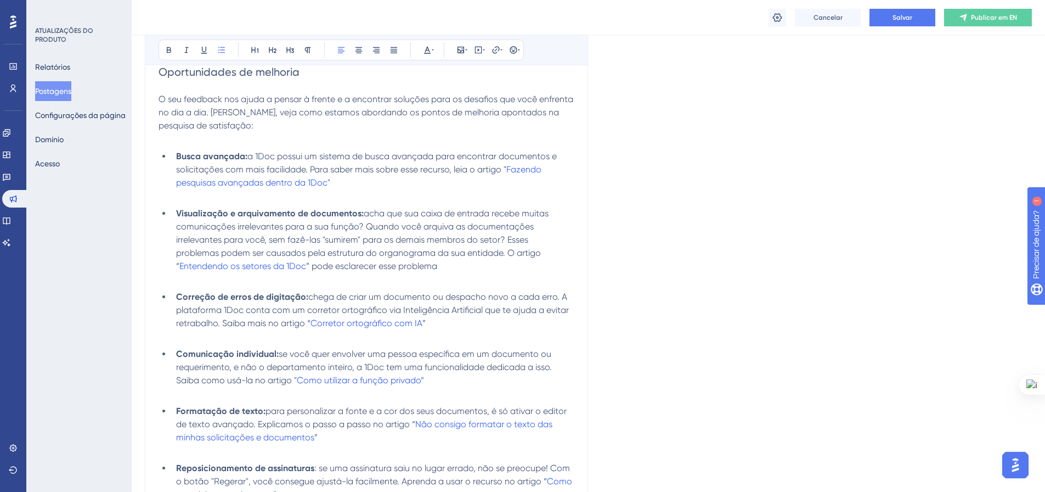
click at [309, 239] on span "acha que sua caixa de entrada recebe muitas comunicações irrelevantes para a su…" at bounding box center [363, 239] width 375 height 63
click at [273, 233] on li "Visualização e arquivamento de documentos: acha que sua caixa de entrada recebe…" at bounding box center [373, 240] width 403 height 66
click at [268, 241] on span "acha que sua caixa de entrada recebe muitas comunicações irrelevantes para a su…" at bounding box center [363, 239] width 375 height 63
drag, startPoint x: 277, startPoint y: 242, endPoint x: 308, endPoint y: 245, distance: 30.9
click at [308, 245] on li "Visualização e arquivamento de documentos: acha que sua caixa de entrada recebe…" at bounding box center [373, 240] width 403 height 66
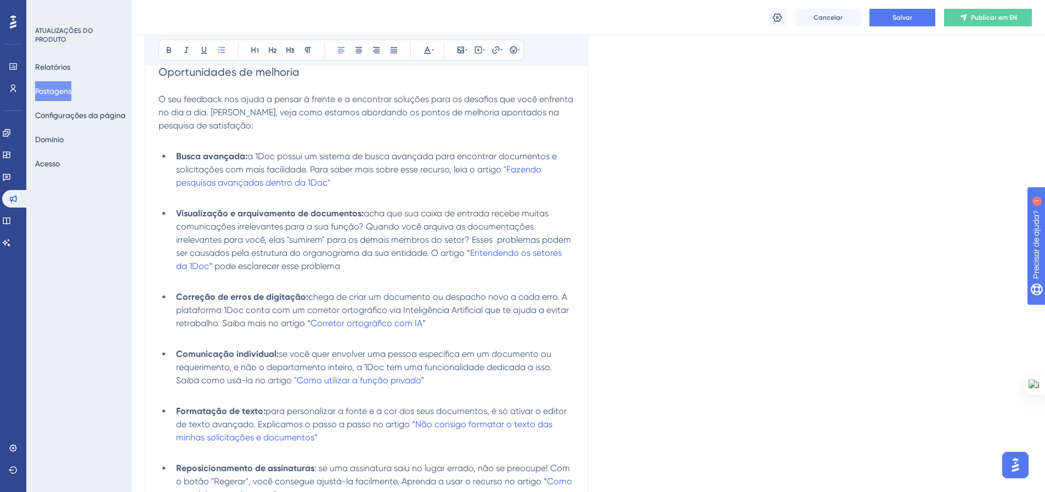
click at [298, 240] on span "acha que sua caixa de entrada recebe muitas comunicações irrelevantes para a su…" at bounding box center [374, 233] width 397 height 50
click at [311, 241] on span "acha que sua caixa de entrada recebe muitas comunicações irrelevantes para a su…" at bounding box center [375, 233] width 398 height 50
click at [377, 241] on span "acha que sua caixa de entrada recebe muitas comunicações irrelevantes para a su…" at bounding box center [372, 233] width 393 height 50
click at [386, 263] on li "Visualização e arquivamento de documentos: acha que sua caixa de entrada recebe…" at bounding box center [373, 240] width 403 height 66
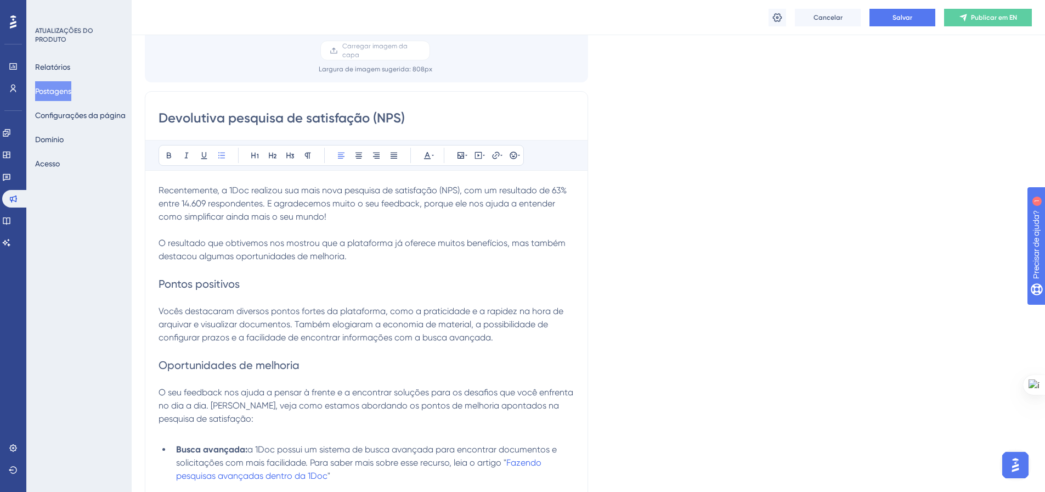
scroll to position [155, 0]
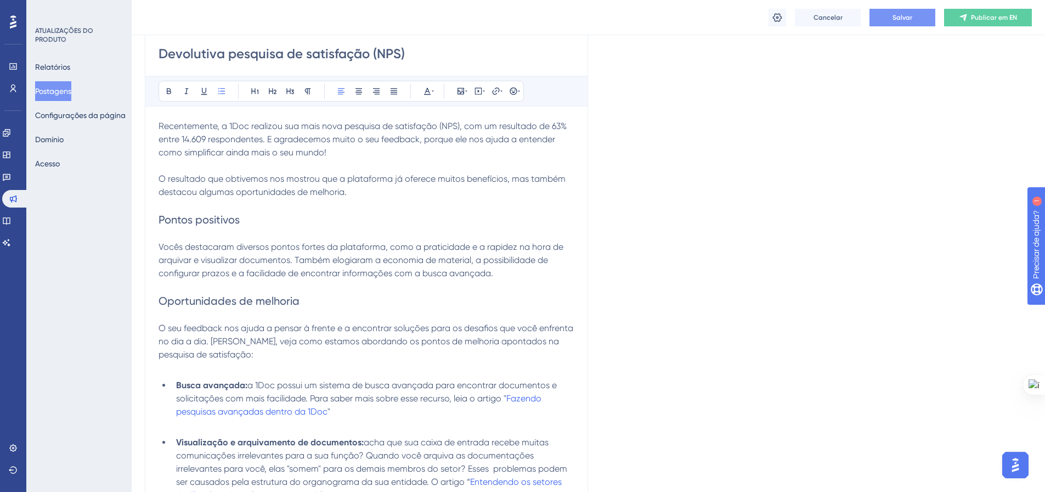
click at [909, 19] on font "Salvar" at bounding box center [903, 18] width 20 height 8
click at [59, 91] on font "Postagens" at bounding box center [53, 91] width 36 height 9
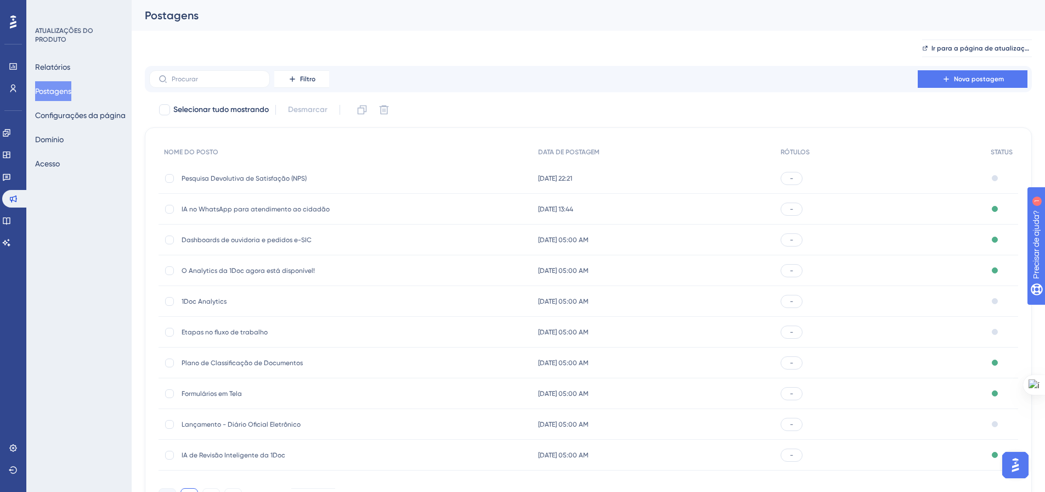
click at [257, 206] on font "IA no WhatsApp para atendimento ao cidadão" at bounding box center [256, 209] width 148 height 8
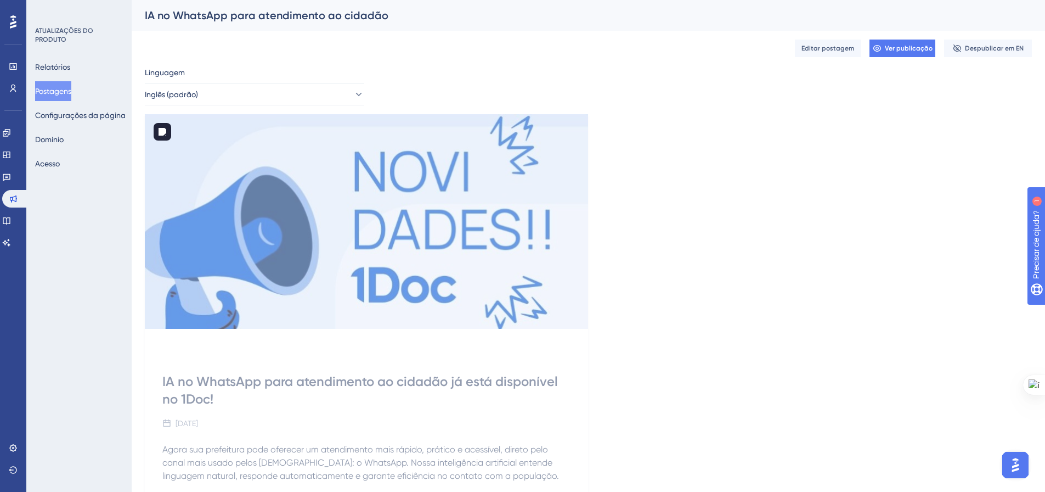
click at [228, 203] on img at bounding box center [366, 221] width 443 height 215
click at [838, 48] on font "Editar postagem" at bounding box center [828, 48] width 53 height 8
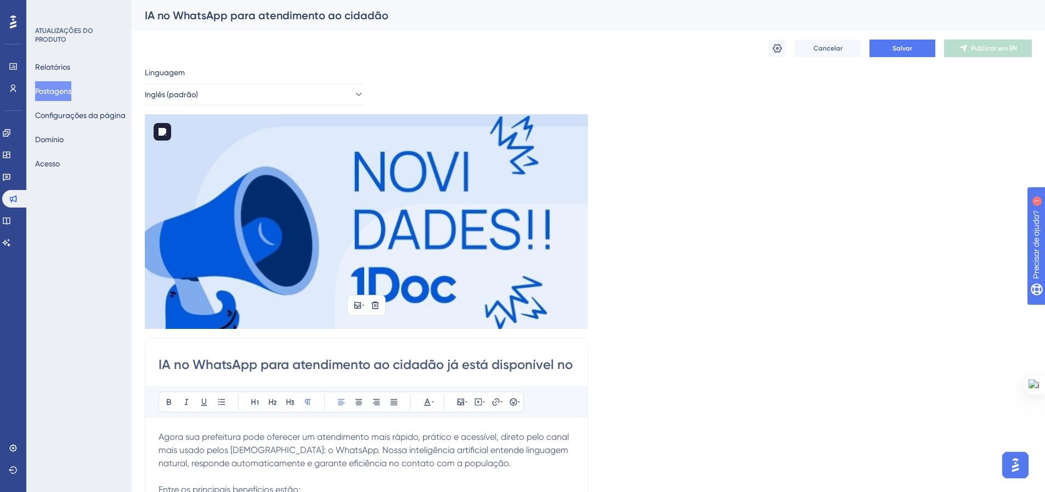
click at [441, 239] on img at bounding box center [366, 221] width 443 height 215
click at [360, 303] on icon at bounding box center [357, 305] width 7 height 7
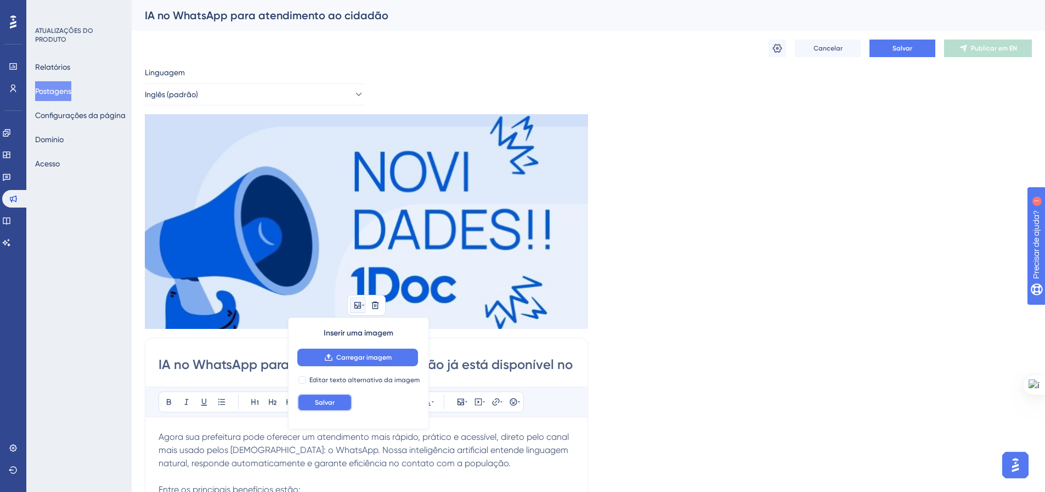
click at [314, 402] on button "Salvar" at bounding box center [324, 402] width 55 height 18
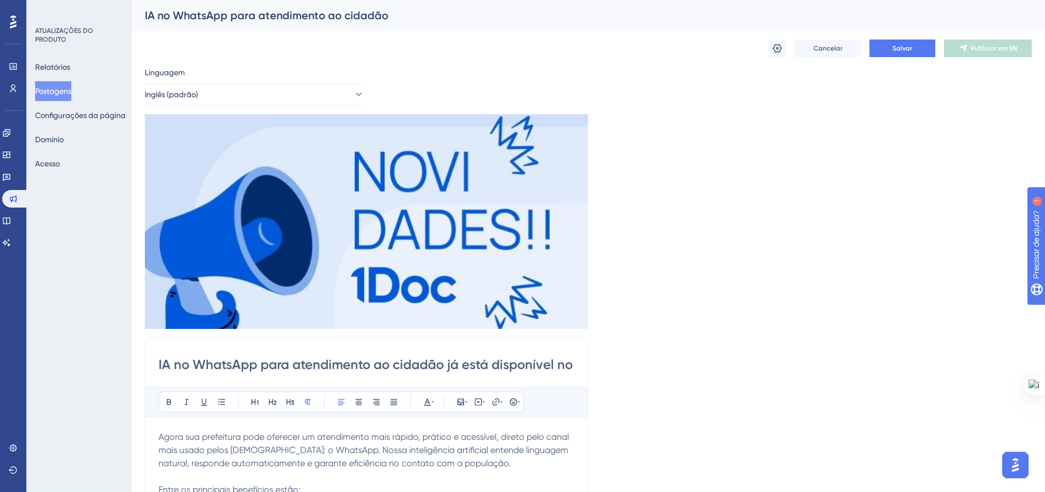
drag, startPoint x: 709, startPoint y: 255, endPoint x: 682, endPoint y: 254, distance: 27.5
click at [709, 255] on div "Linguagem Inglês (padrão) Inserir uma imagem Excluir IA no WhatsApp para atendi…" at bounding box center [588, 406] width 887 height 681
click at [314, 267] on img at bounding box center [366, 221] width 443 height 215
drag, startPoint x: 345, startPoint y: 264, endPoint x: 405, endPoint y: 250, distance: 62.0
click at [409, 246] on img at bounding box center [366, 221] width 443 height 215
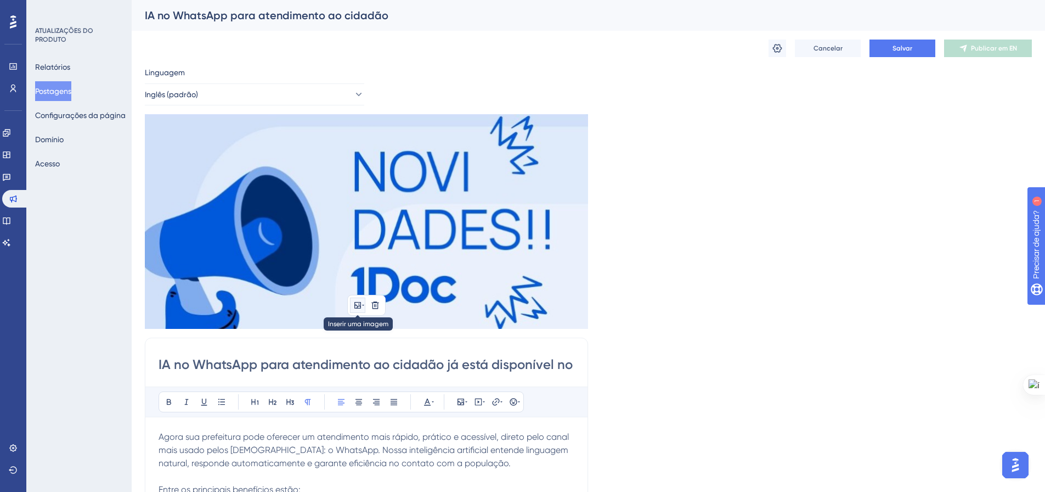
click at [362, 307] on icon at bounding box center [357, 305] width 9 height 9
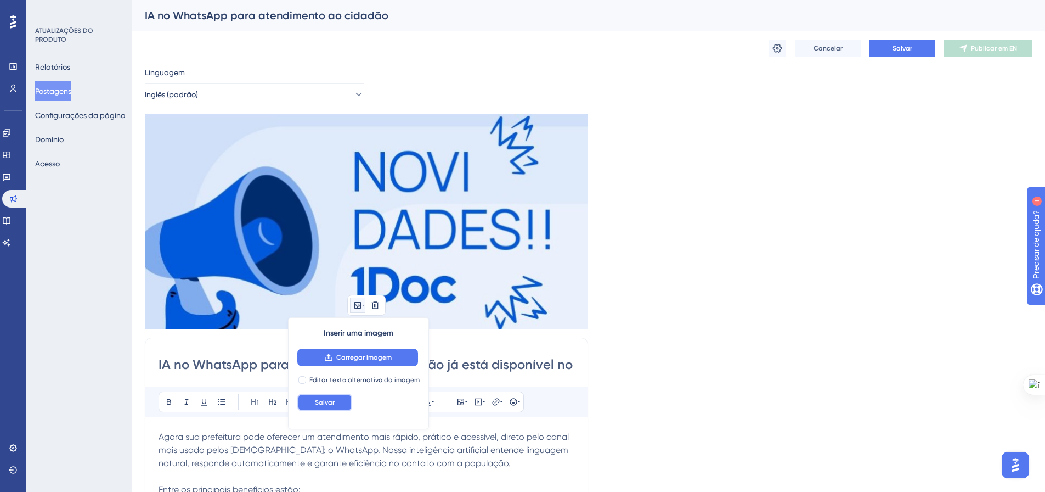
click at [331, 398] on font "Salvar" at bounding box center [325, 402] width 20 height 8
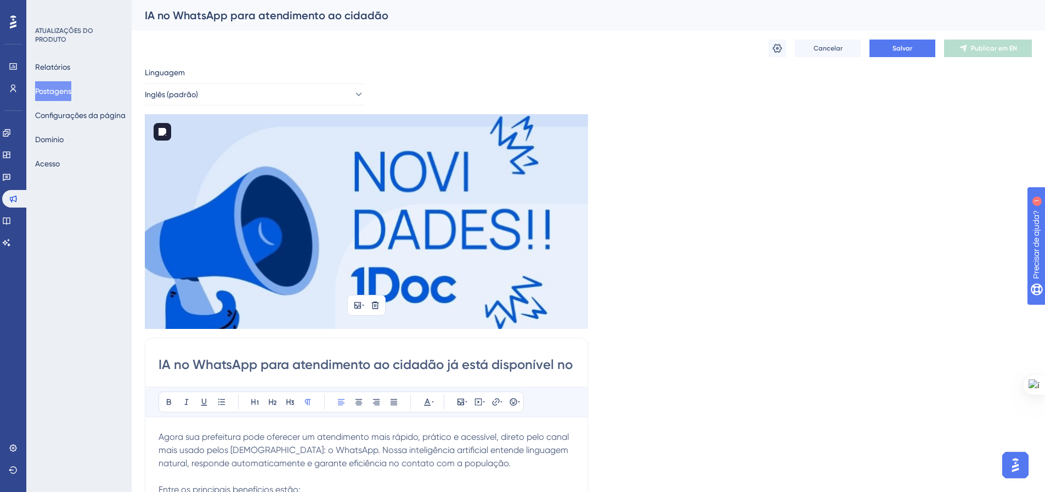
click at [404, 223] on img at bounding box center [366, 221] width 443 height 215
click at [61, 89] on font "Postagens" at bounding box center [53, 91] width 36 height 9
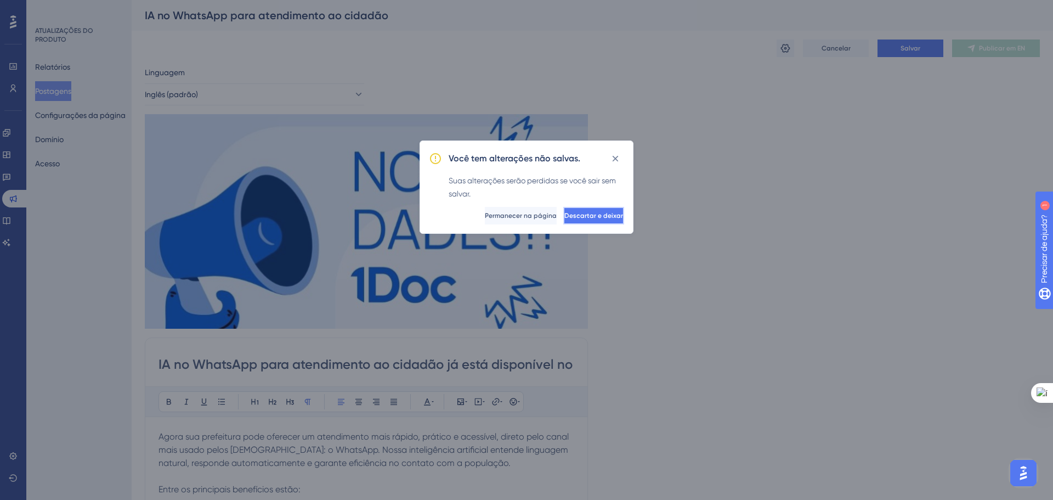
click at [563, 212] on button "Descartar e deixar" at bounding box center [593, 216] width 61 height 18
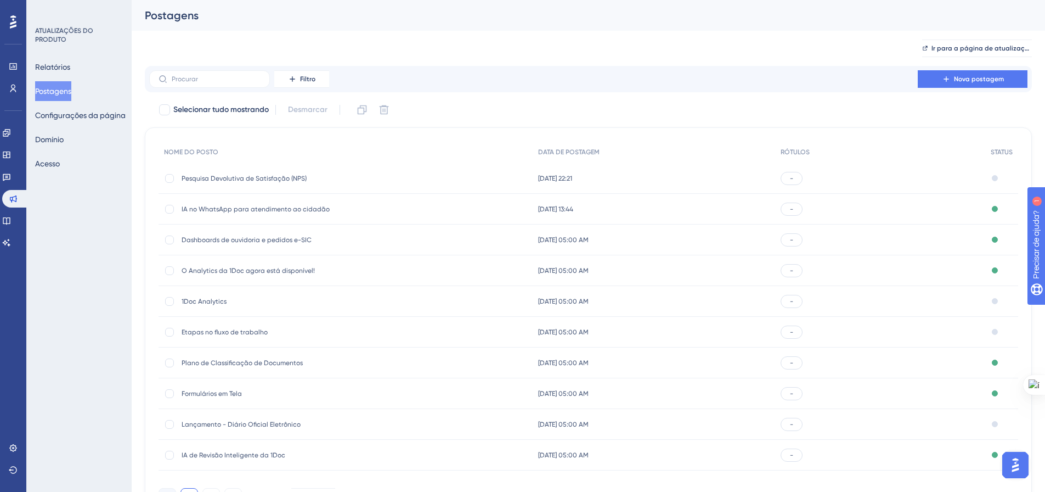
click at [263, 180] on font "Pesquisa Devolutiva de Satisfação (NPS)" at bounding box center [244, 178] width 125 height 8
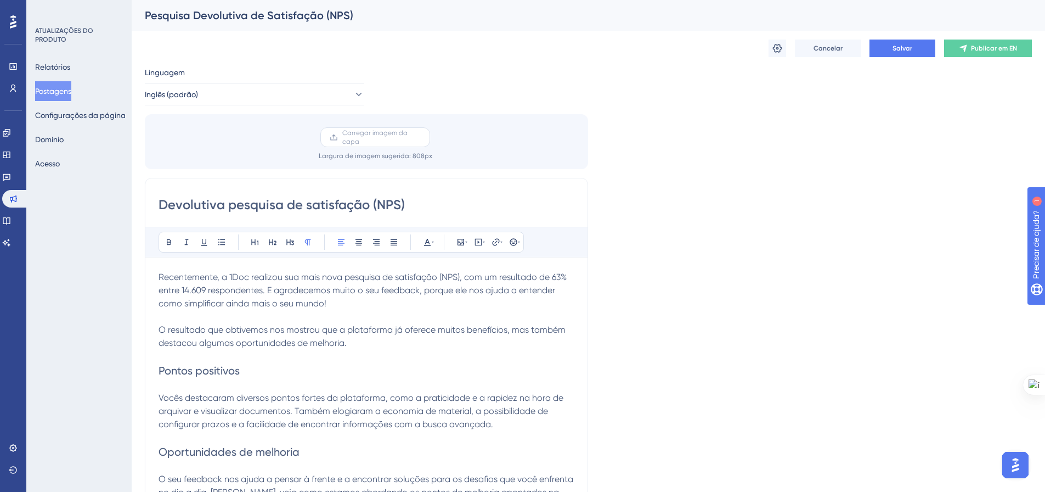
click at [348, 139] on font "Carregar imagem da capa" at bounding box center [374, 137] width 65 height 16
click at [421, 137] on input "Carregar imagem da capa" at bounding box center [421, 137] width 0 height 0
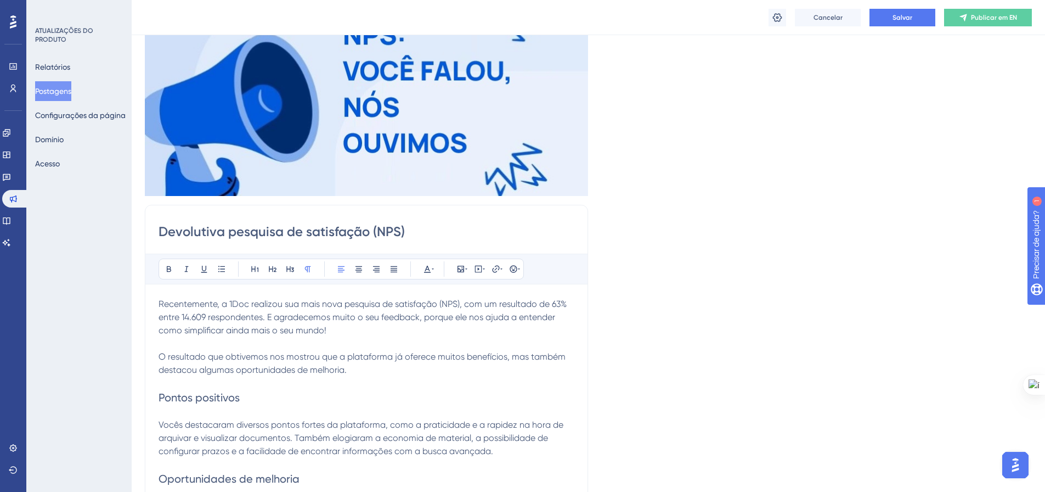
scroll to position [165, 0]
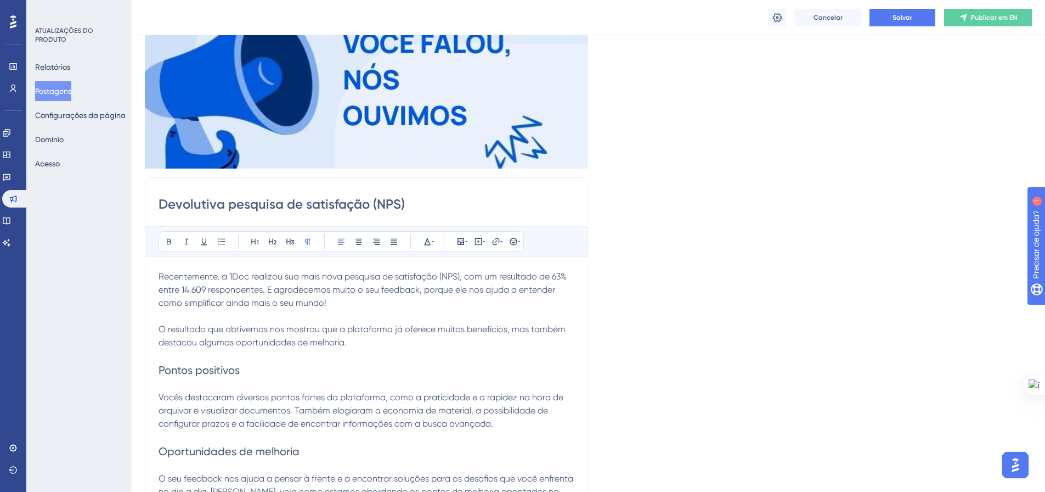
drag, startPoint x: 221, startPoint y: 279, endPoint x: 341, endPoint y: 281, distance: 119.6
click at [341, 281] on span "Recentemente, a 1Doc realizou sua mais nova pesquisa de satisfação (NPS), com u…" at bounding box center [364, 289] width 410 height 37
click at [407, 277] on span "Recentemente, realizamos nossa pesquisa de satisfação (NPS), com um resultado d…" at bounding box center [367, 289] width 417 height 37
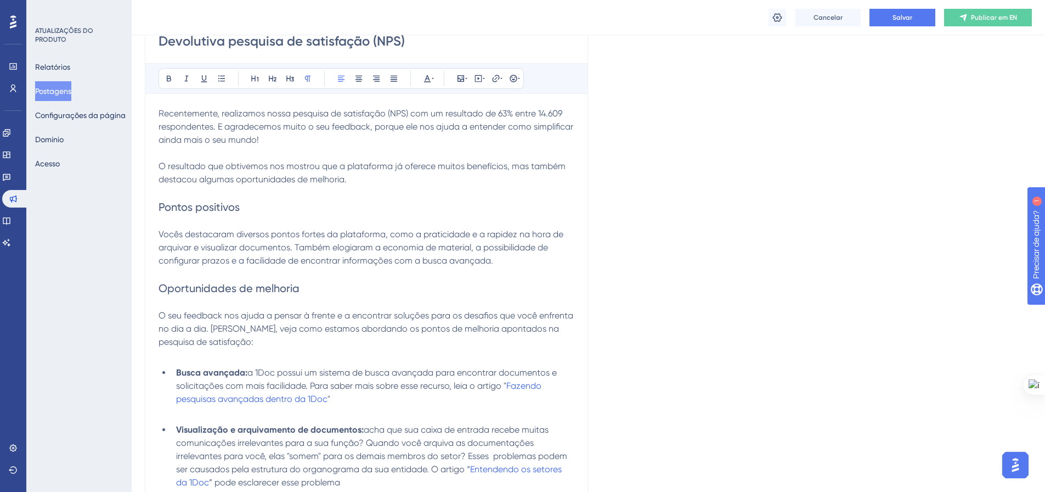
scroll to position [329, 0]
drag, startPoint x: 423, startPoint y: 235, endPoint x: 469, endPoint y: 235, distance: 45.5
click at [469, 235] on span "Vocês destacaram diversos pontos fortes da plataforma, como a praticidade e a r…" at bounding box center [362, 245] width 407 height 37
click at [501, 228] on span "e a rapidez na hora de arquivar e visualizar documentos. Também elogiaram a eco…" at bounding box center [361, 245] width 404 height 37
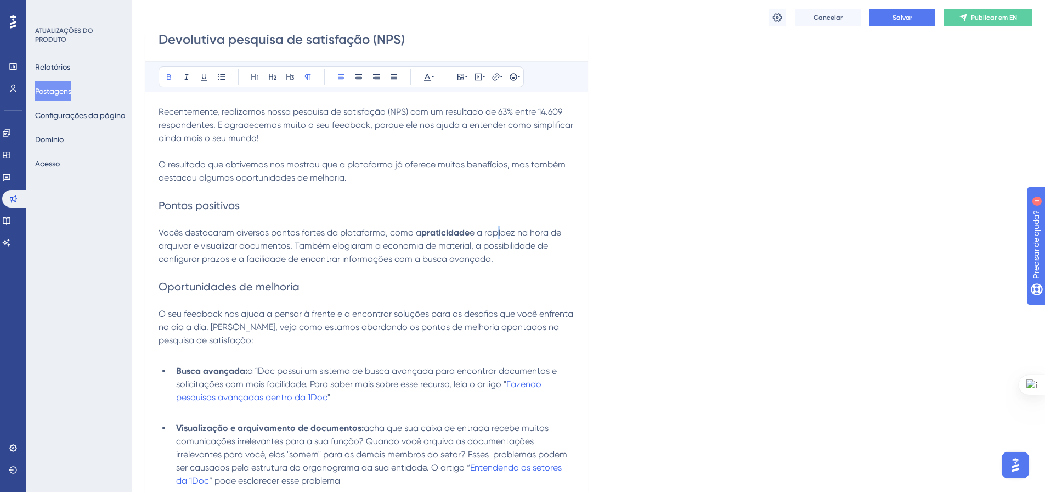
click at [500, 230] on strong "i" at bounding box center [499, 232] width 2 height 10
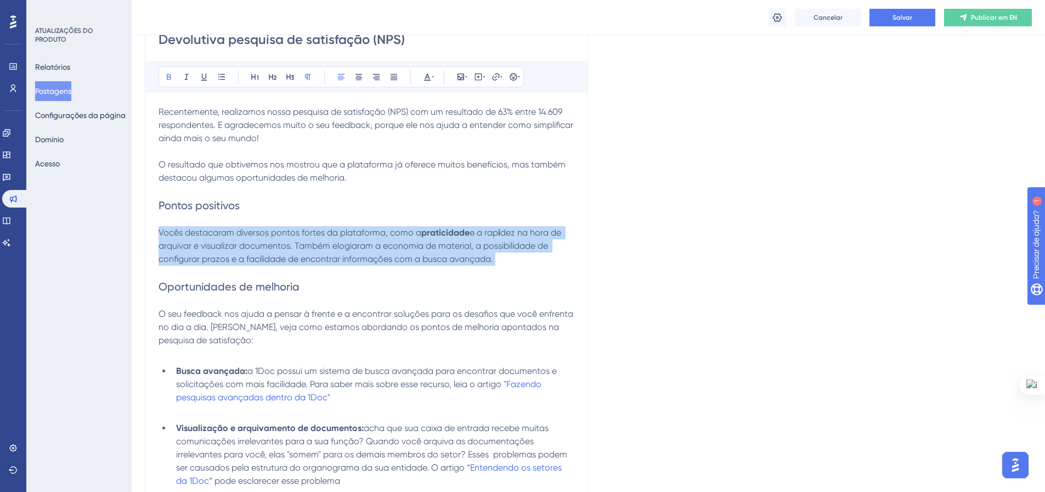
click at [500, 230] on strong "i" at bounding box center [499, 232] width 2 height 10
click at [515, 236] on span "dez na hora de arquivar e visualizar documentos. Também elogiaram a economia de…" at bounding box center [361, 245] width 405 height 37
click at [517, 232] on span "dez na hora de arquivar e visualizar documentos. Também elogiaram a economia de…" at bounding box center [361, 245] width 405 height 37
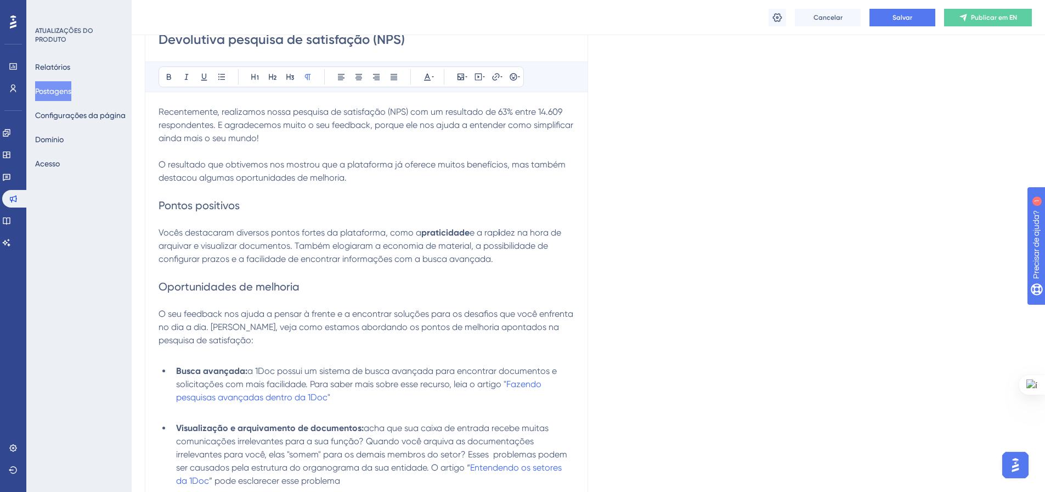
click at [499, 294] on p at bounding box center [367, 300] width 416 height 13
drag, startPoint x: 501, startPoint y: 232, endPoint x: 486, endPoint y: 230, distance: 14.9
click at [486, 230] on p "Vocês destacaram diversos pontos fortes da plataforma, como a praticidade e a r…" at bounding box center [367, 246] width 416 height 40
click at [494, 273] on p at bounding box center [367, 272] width 416 height 13
click at [159, 247] on span "na hora de arquivar e visualizar documentos. Também elogiaram a economia de mat…" at bounding box center [359, 245] width 401 height 37
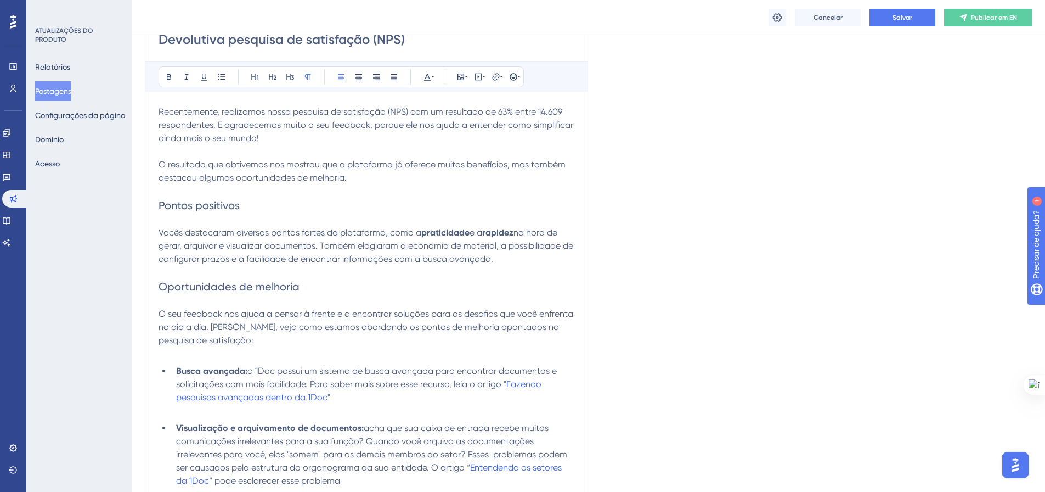
drag, startPoint x: 179, startPoint y: 245, endPoint x: 217, endPoint y: 249, distance: 38.1
click at [217, 249] on span "na hora de gerar, arquivar e visualizar documentos. Também elogiaram a economia…" at bounding box center [367, 245] width 417 height 37
drag, startPoint x: 371, startPoint y: 247, endPoint x: 459, endPoint y: 241, distance: 87.5
click at [459, 241] on span "na hora de gerar e visualizar documentos. Também elogiaram a economia de materi…" at bounding box center [359, 245] width 401 height 37
click at [167, 75] on icon at bounding box center [169, 77] width 4 height 6
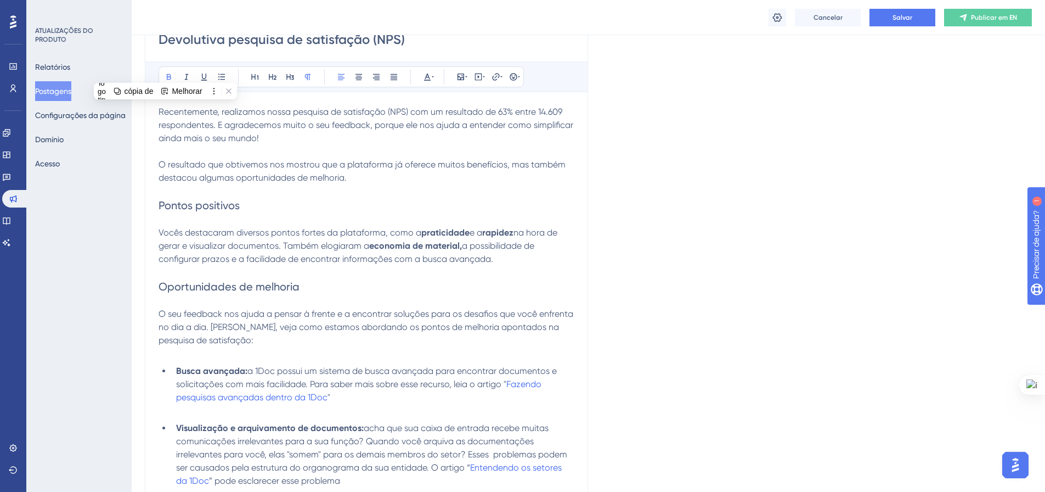
click at [464, 247] on span "a possibilidade de configurar prazos e a facilidade de encontrar informações co…" at bounding box center [348, 252] width 378 height 24
click at [461, 249] on p "Vocês destacaram diversos pontos fortes da plataforma, como a praticidade e a r…" at bounding box center [367, 246] width 416 height 40
click at [447, 261] on span ", a possibilidade de configurar prazos e a facilidade de encontrar informações …" at bounding box center [349, 252] width 380 height 24
drag, startPoint x: 157, startPoint y: 260, endPoint x: 228, endPoint y: 262, distance: 71.4
click at [228, 262] on div "Devolutiva pesquisa de satisfação (NPS) Audacioso itálico Sublinhado Ponto de b…" at bounding box center [366, 426] width 443 height 826
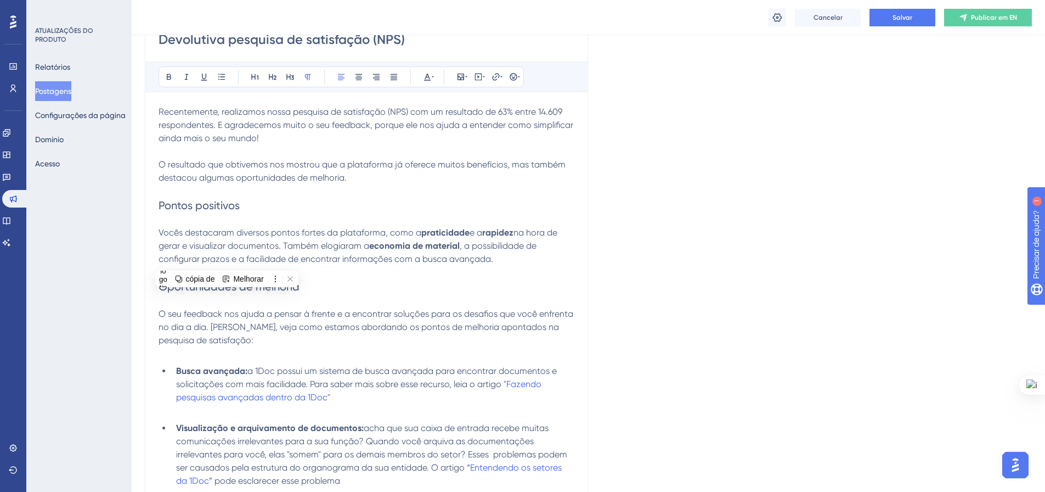
click at [317, 256] on span ", a possibilidade de configurar prazos e a facilidade de encontrar informações …" at bounding box center [349, 252] width 380 height 24
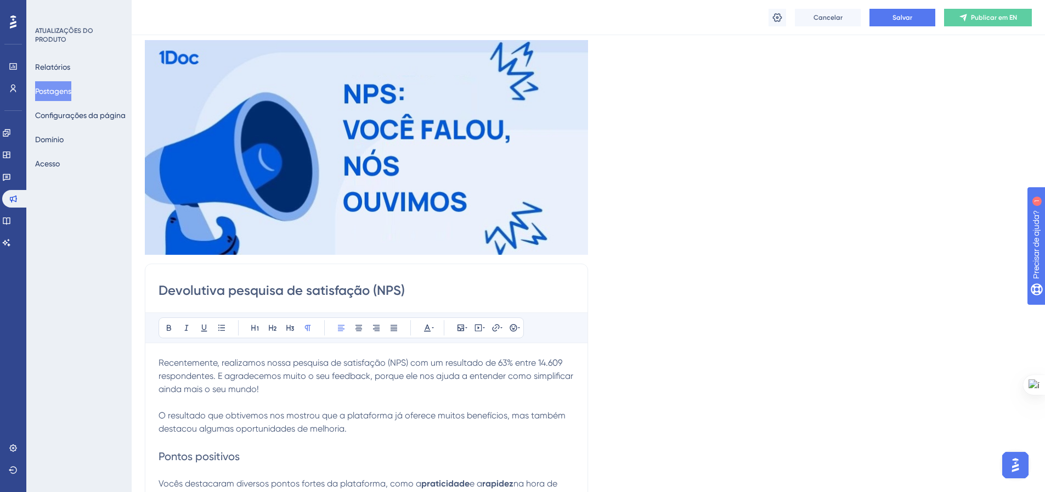
scroll to position [93, 0]
